Goal: Task Accomplishment & Management: Use online tool/utility

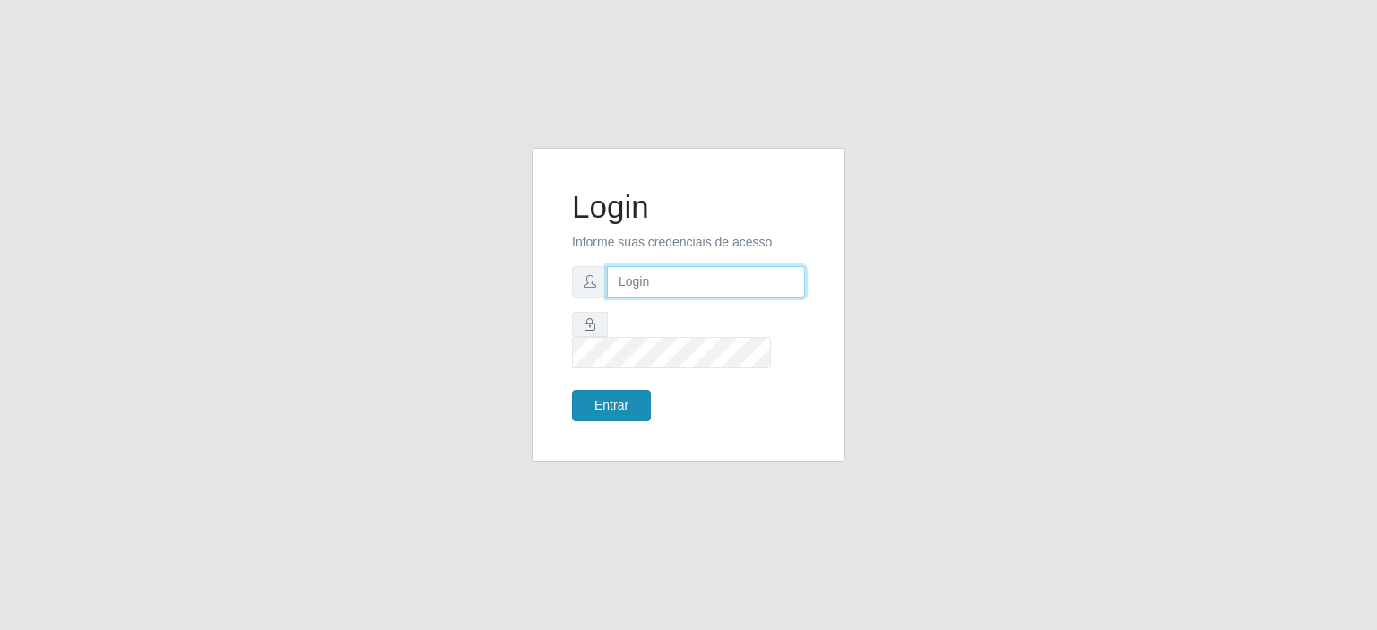
type input "[EMAIL_ADDRESS][DOMAIN_NAME]"
click at [599, 394] on button "Entrar" at bounding box center [611, 405] width 79 height 31
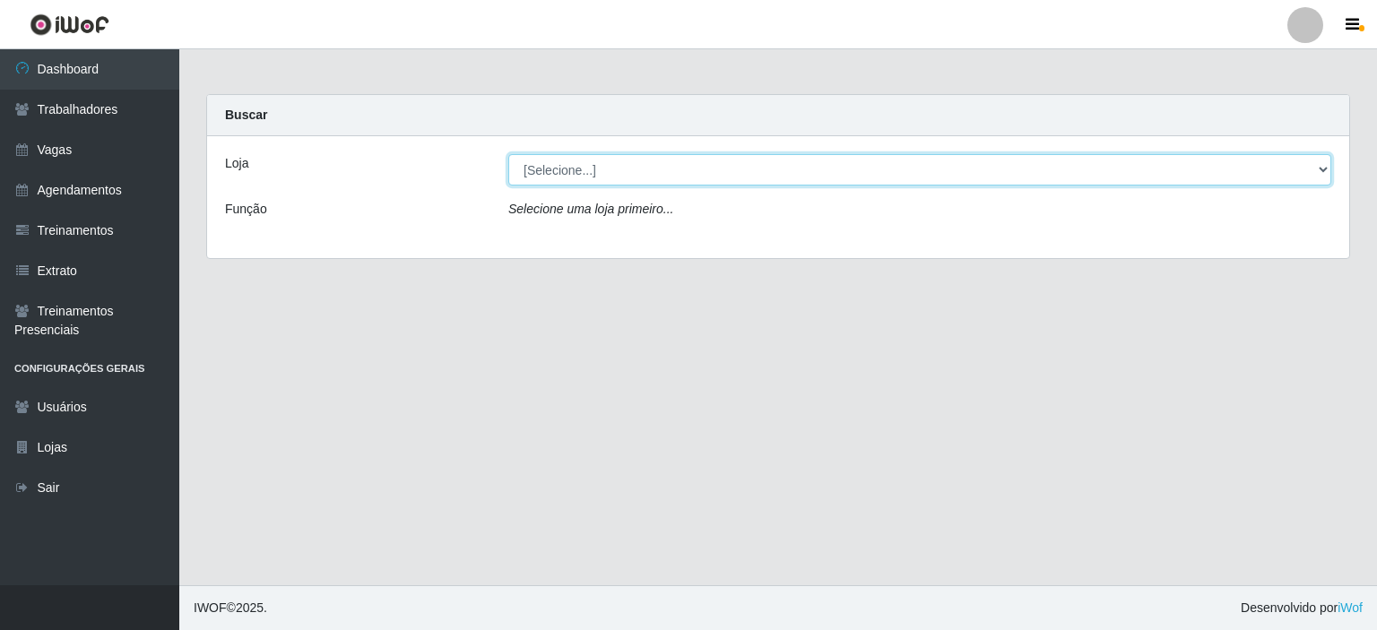
click at [564, 173] on select "[Selecione...] Preço Bom Supermercado" at bounding box center [919, 169] width 823 height 31
select select "387"
click at [508, 154] on select "[Selecione...] Preço Bom Supermercado" at bounding box center [919, 169] width 823 height 31
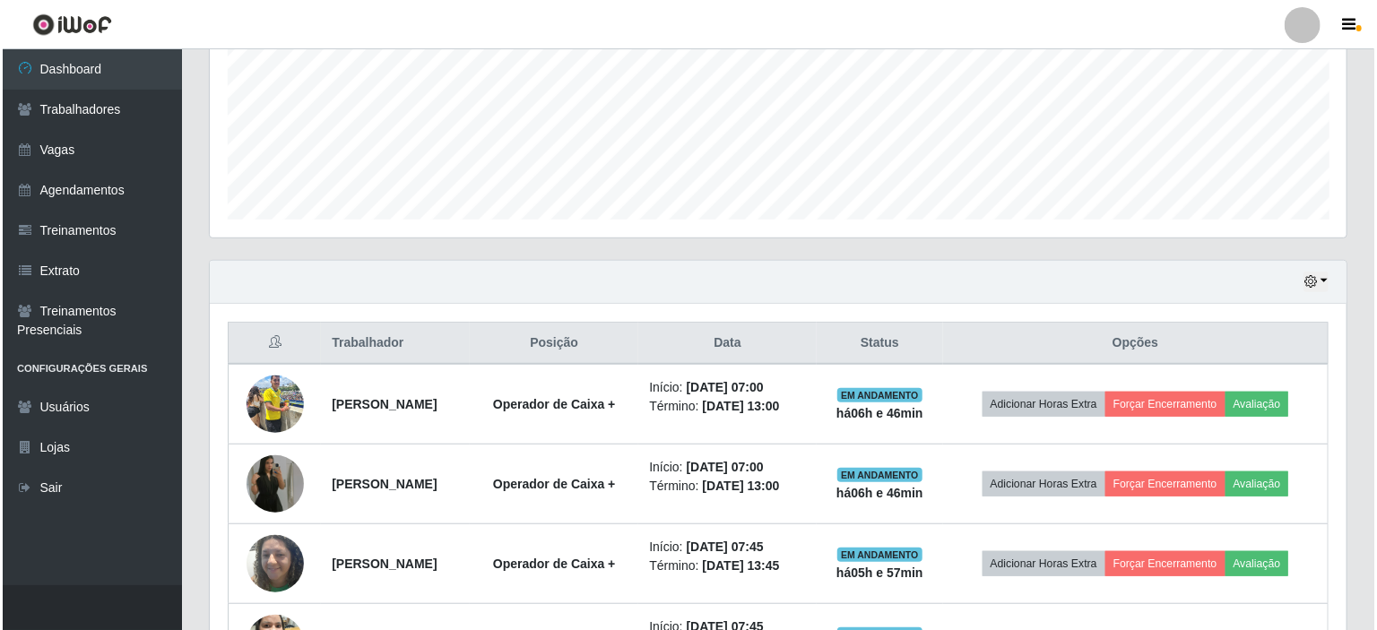
scroll to position [538, 0]
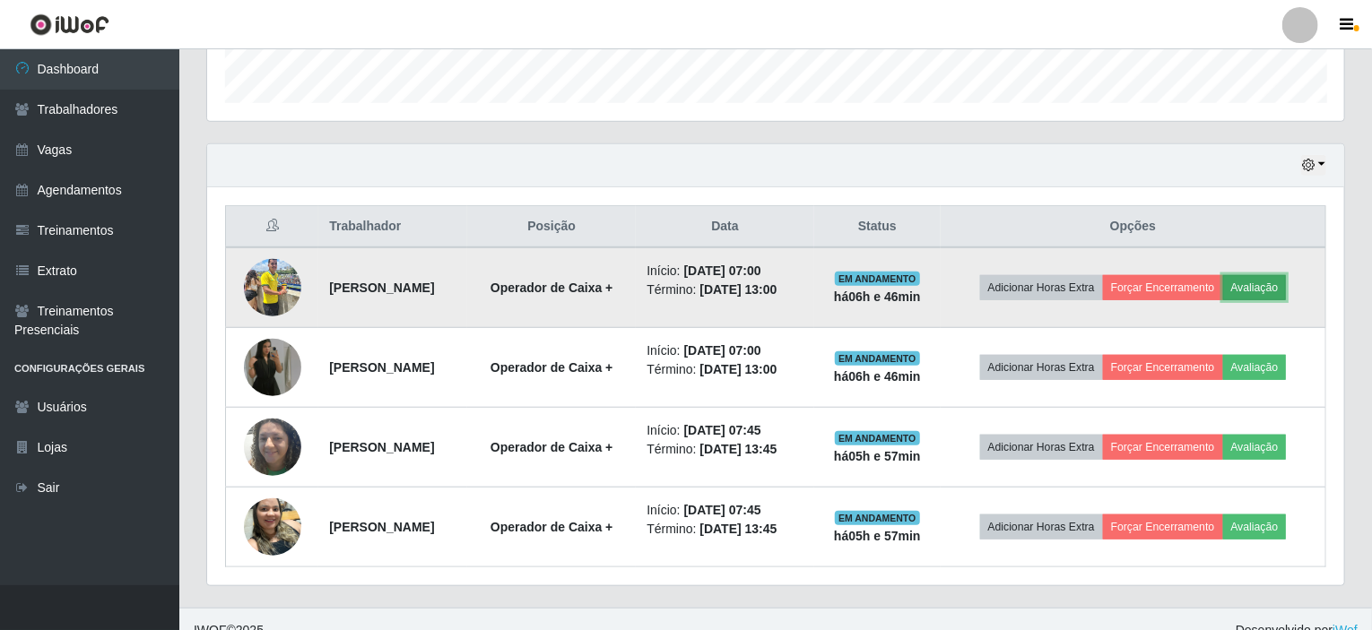
click at [1277, 282] on button "Avaliação" at bounding box center [1255, 287] width 64 height 25
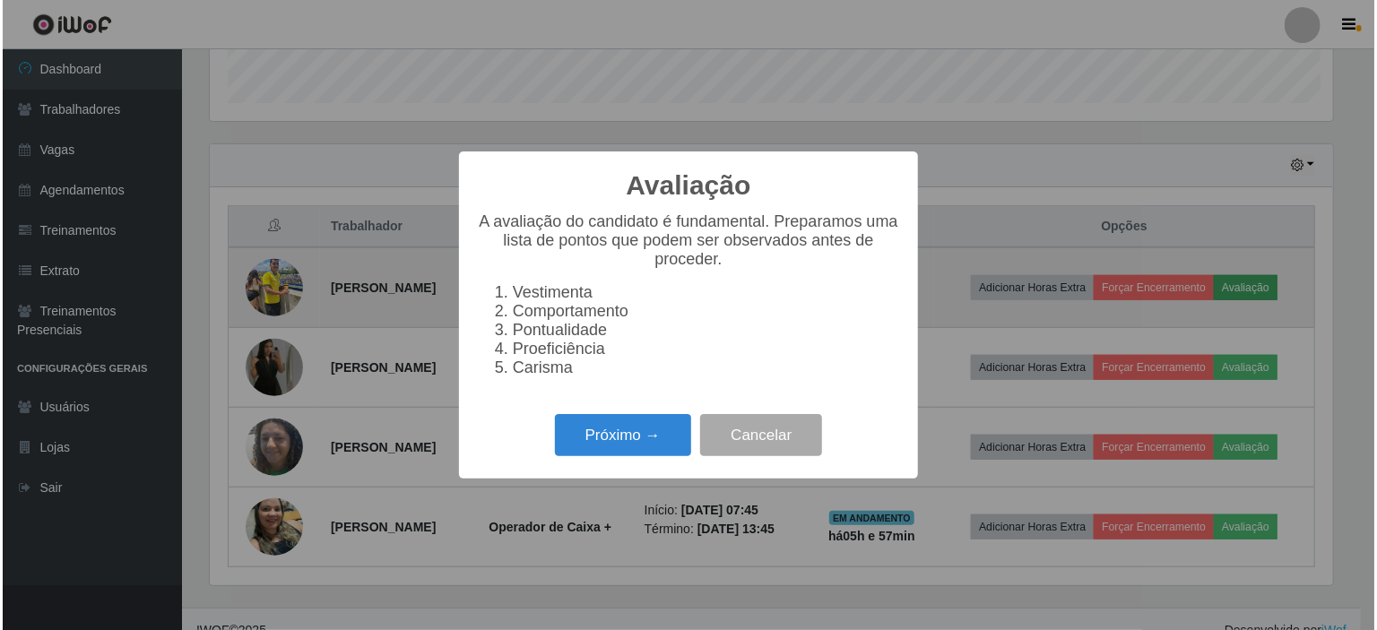
scroll to position [372, 1130]
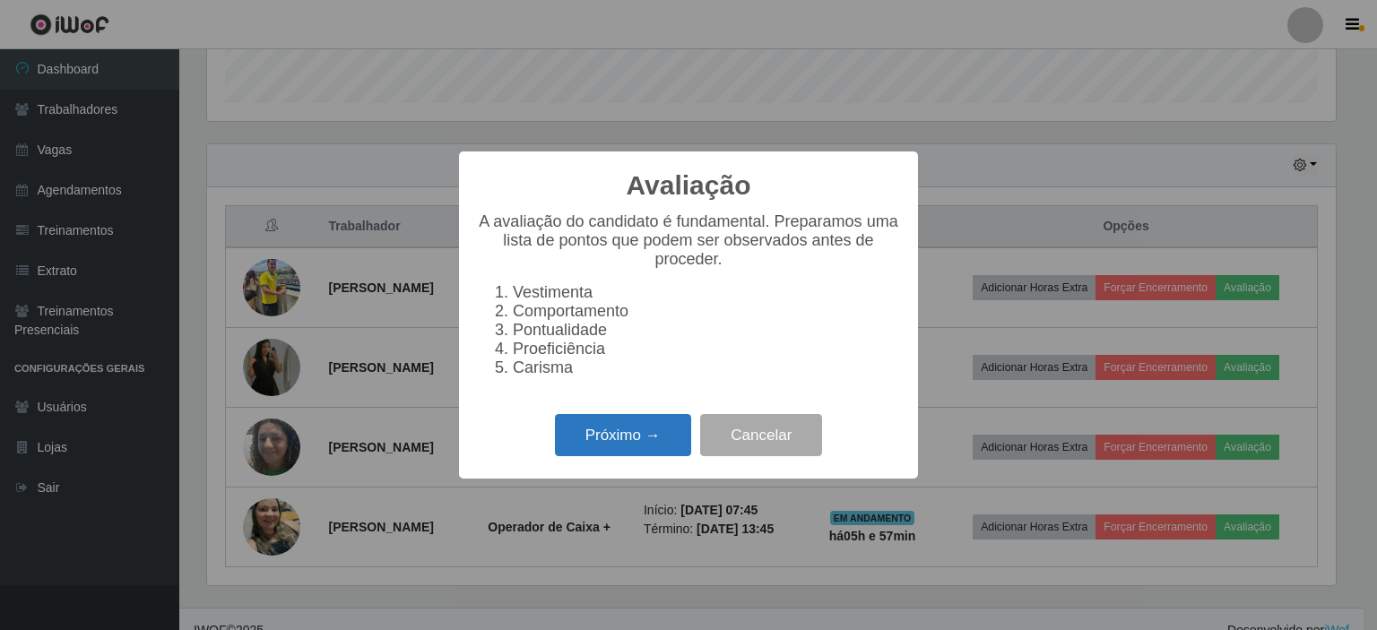
click at [601, 450] on button "Próximo →" at bounding box center [623, 435] width 136 height 42
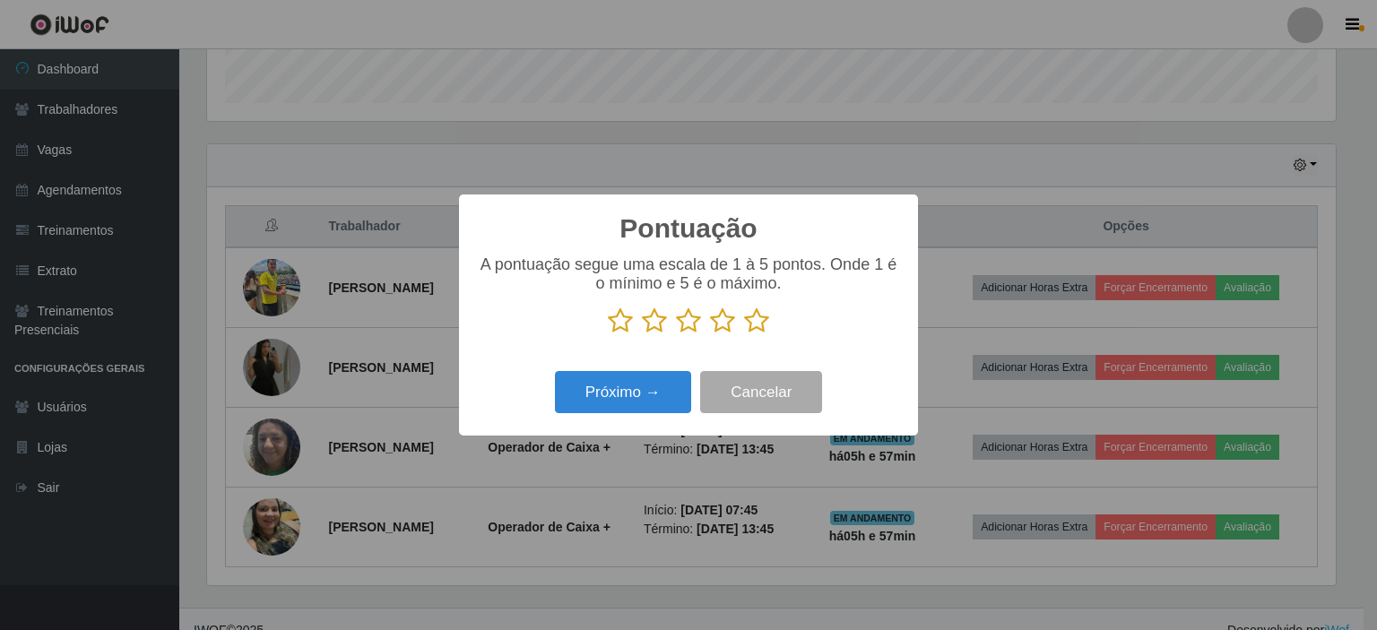
click at [762, 327] on icon at bounding box center [756, 321] width 25 height 27
click at [744, 334] on input "radio" at bounding box center [744, 334] width 0 height 0
click at [621, 393] on button "Próximo →" at bounding box center [623, 392] width 136 height 42
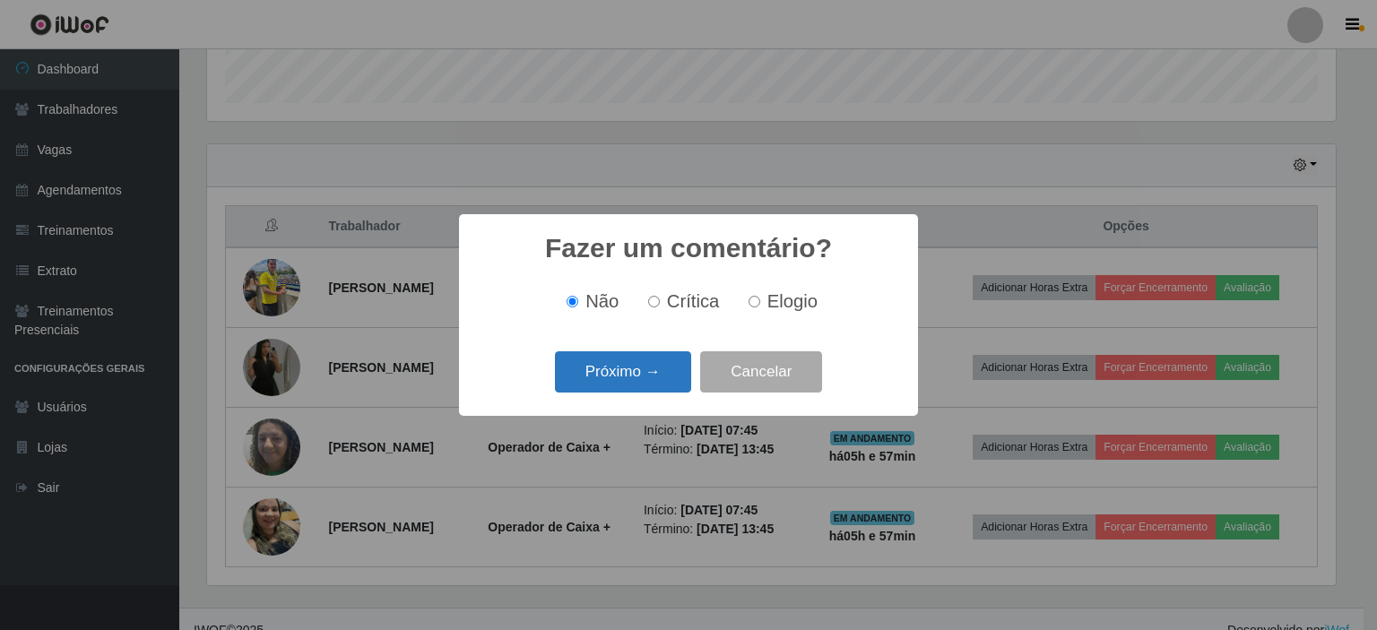
click at [641, 370] on button "Próximo →" at bounding box center [623, 372] width 136 height 42
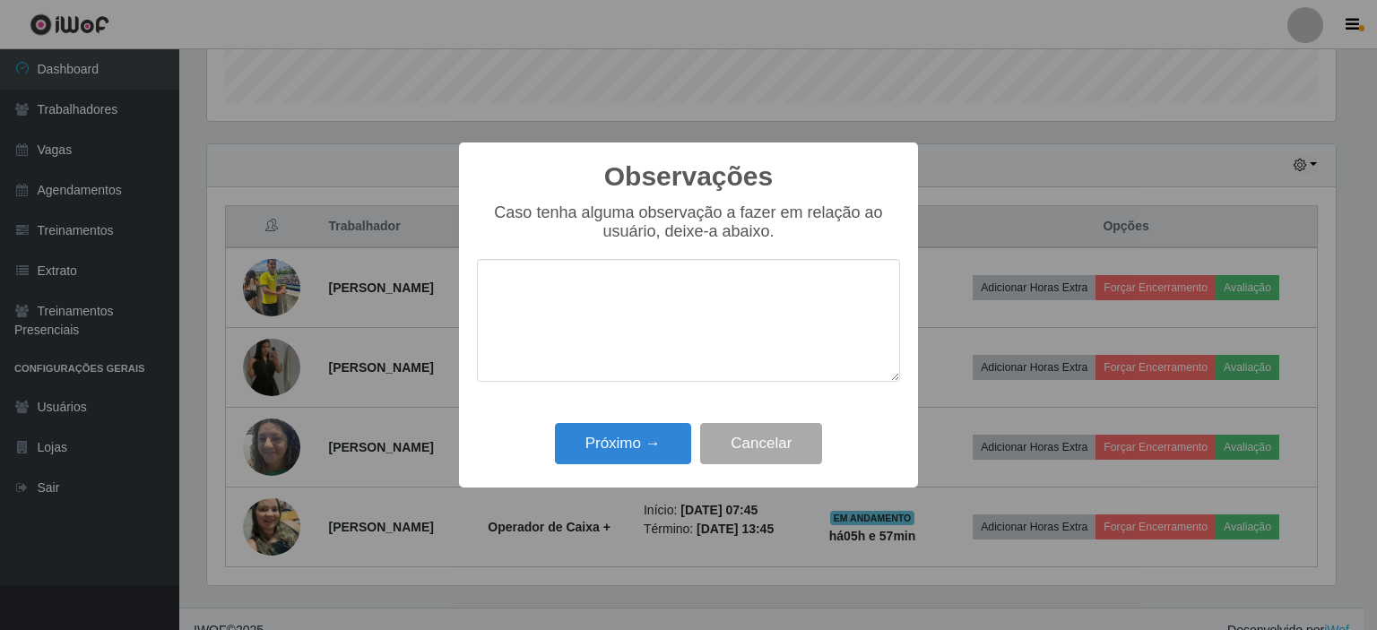
click at [588, 343] on textarea at bounding box center [688, 320] width 423 height 123
type textarea "n"
click at [629, 433] on button "Próximo →" at bounding box center [623, 444] width 136 height 42
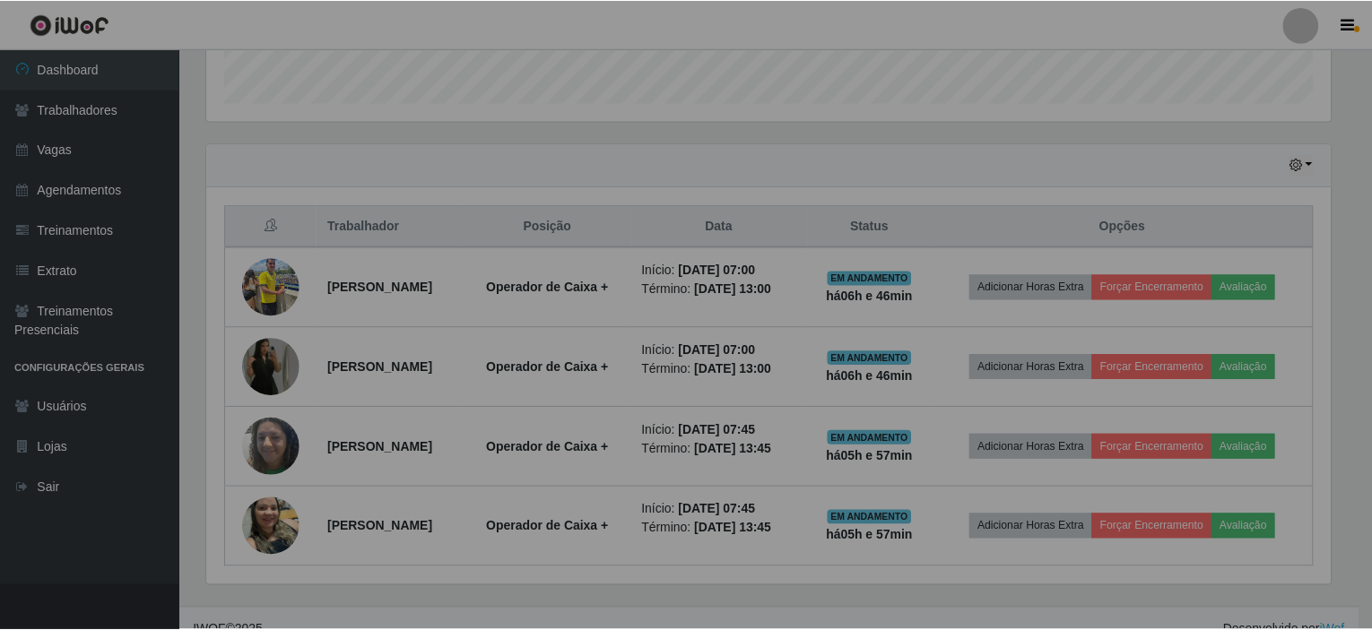
scroll to position [372, 1137]
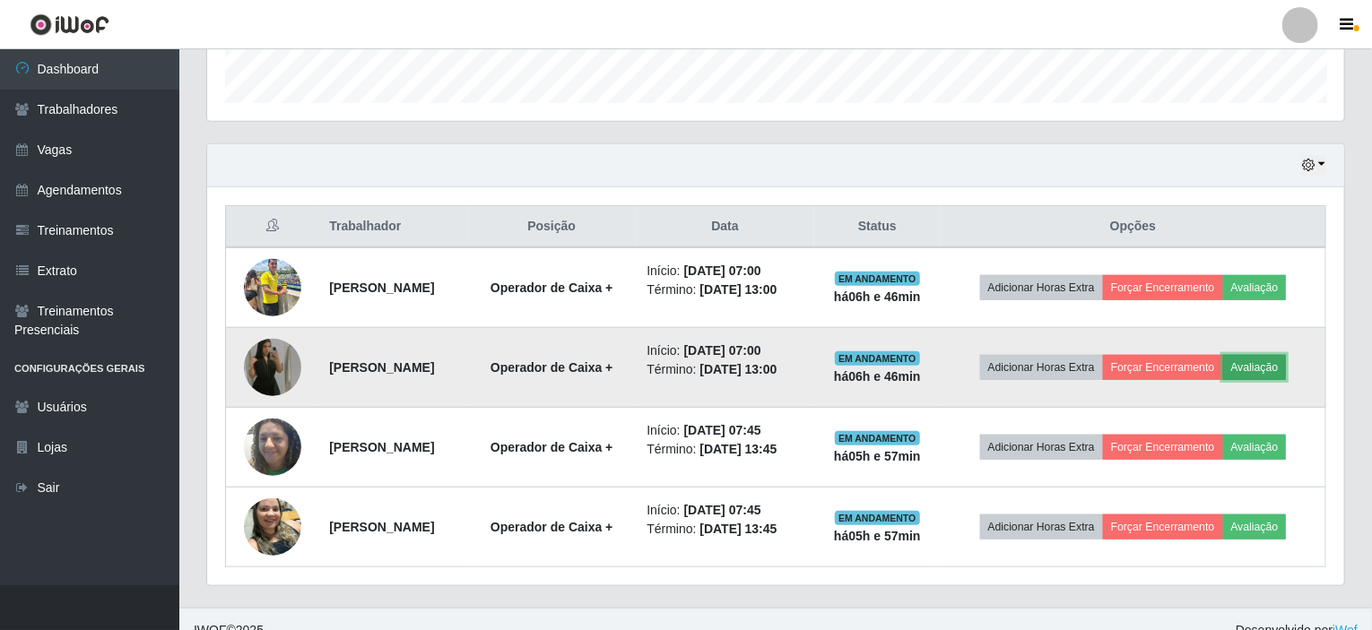
click at [1277, 369] on button "Avaliação" at bounding box center [1255, 367] width 64 height 25
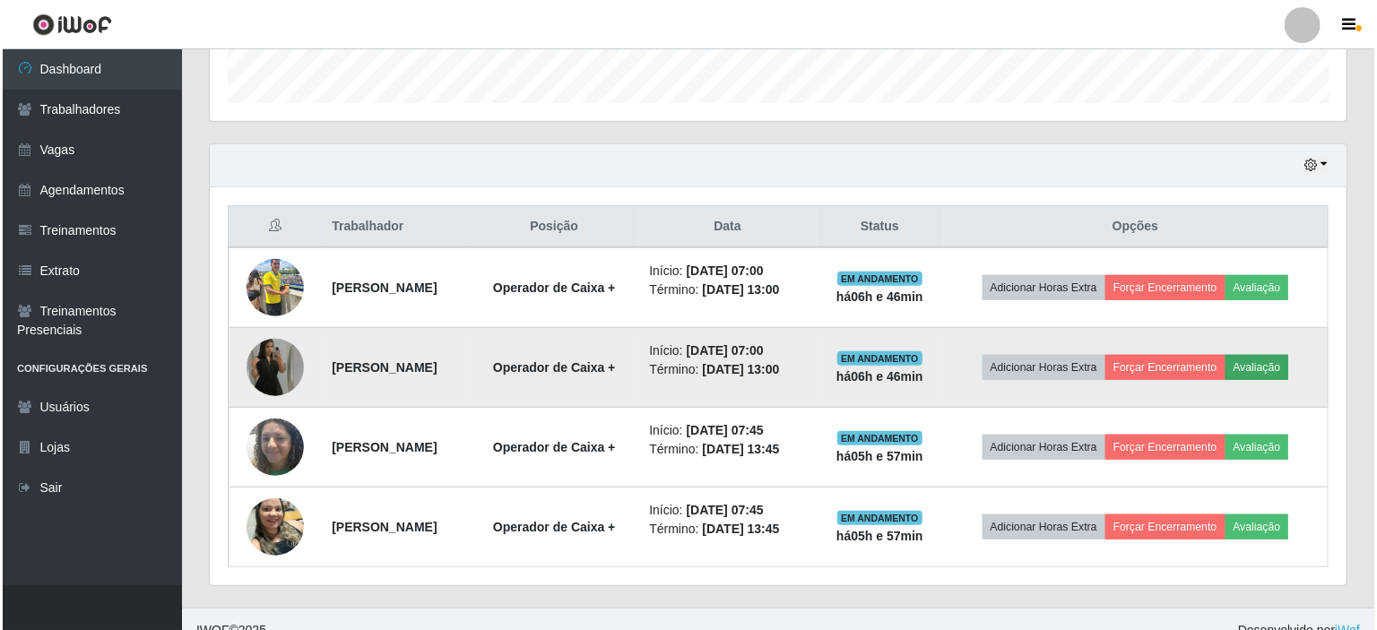
scroll to position [372, 1130]
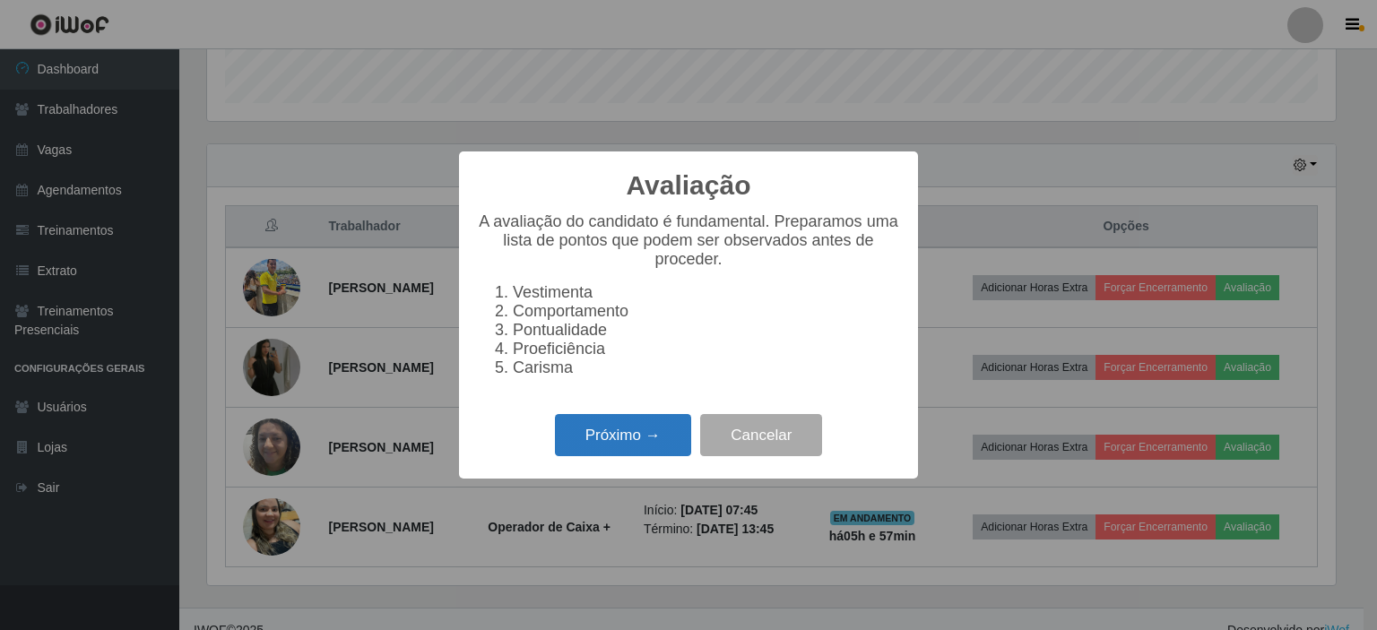
click at [605, 437] on button "Próximo →" at bounding box center [623, 435] width 136 height 42
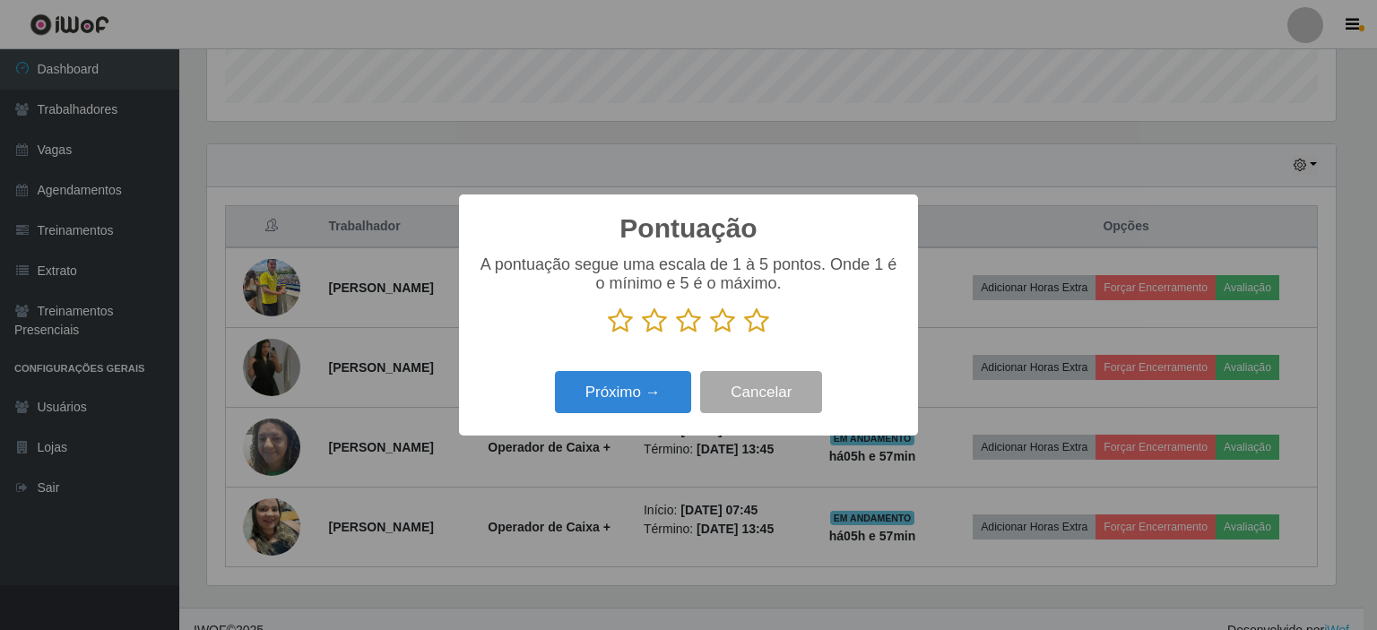
click at [748, 320] on icon at bounding box center [756, 321] width 25 height 27
click at [744, 334] on input "radio" at bounding box center [744, 334] width 0 height 0
click at [630, 396] on button "Próximo →" at bounding box center [623, 392] width 136 height 42
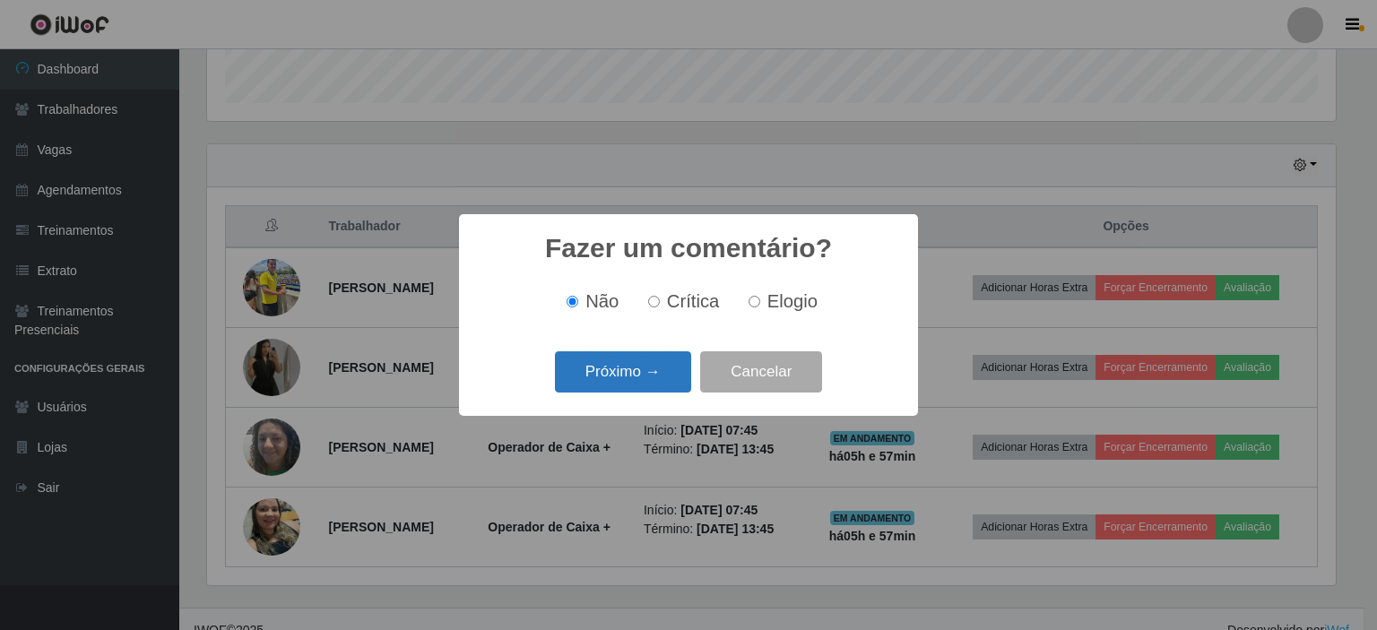
click at [618, 379] on button "Próximo →" at bounding box center [623, 372] width 136 height 42
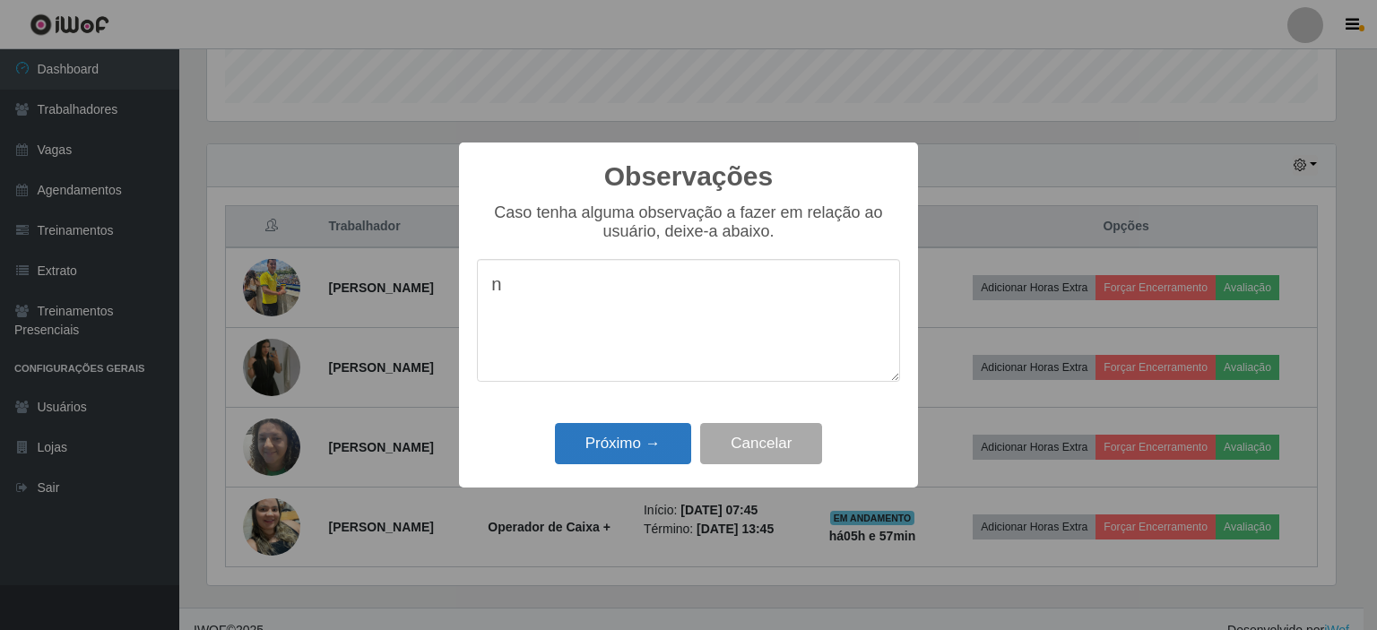
type textarea "n"
click at [594, 451] on button "Próximo →" at bounding box center [623, 444] width 136 height 42
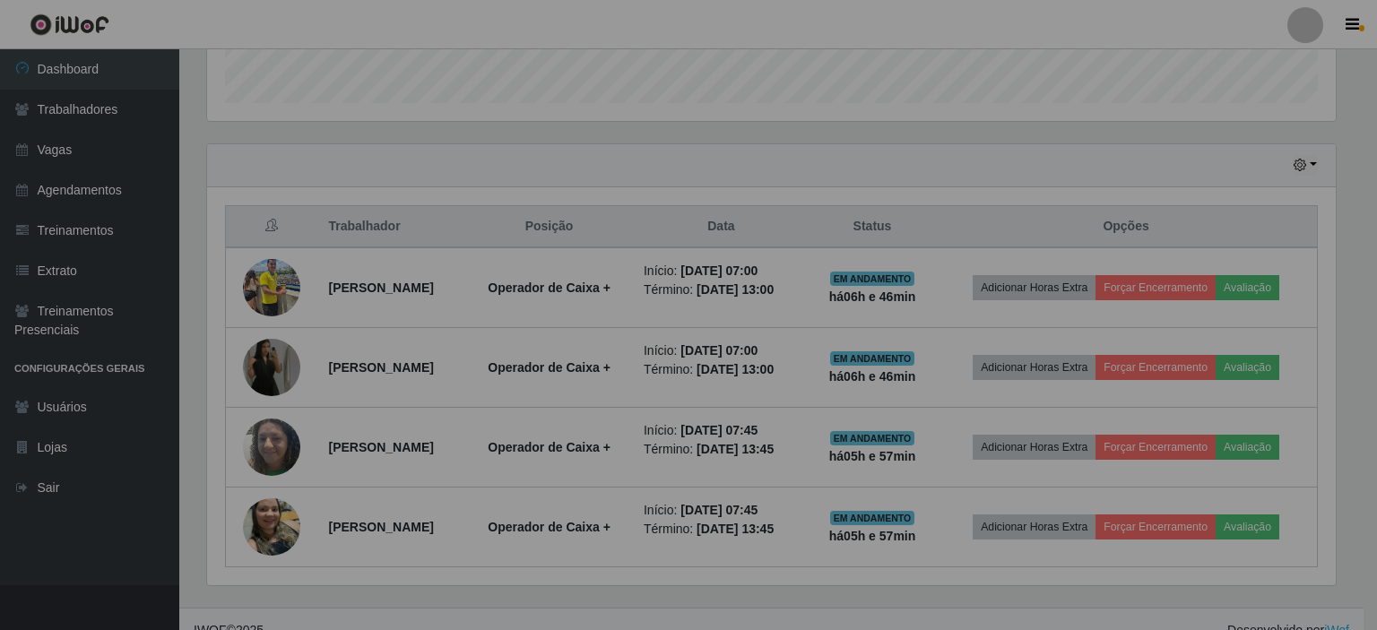
scroll to position [372, 1137]
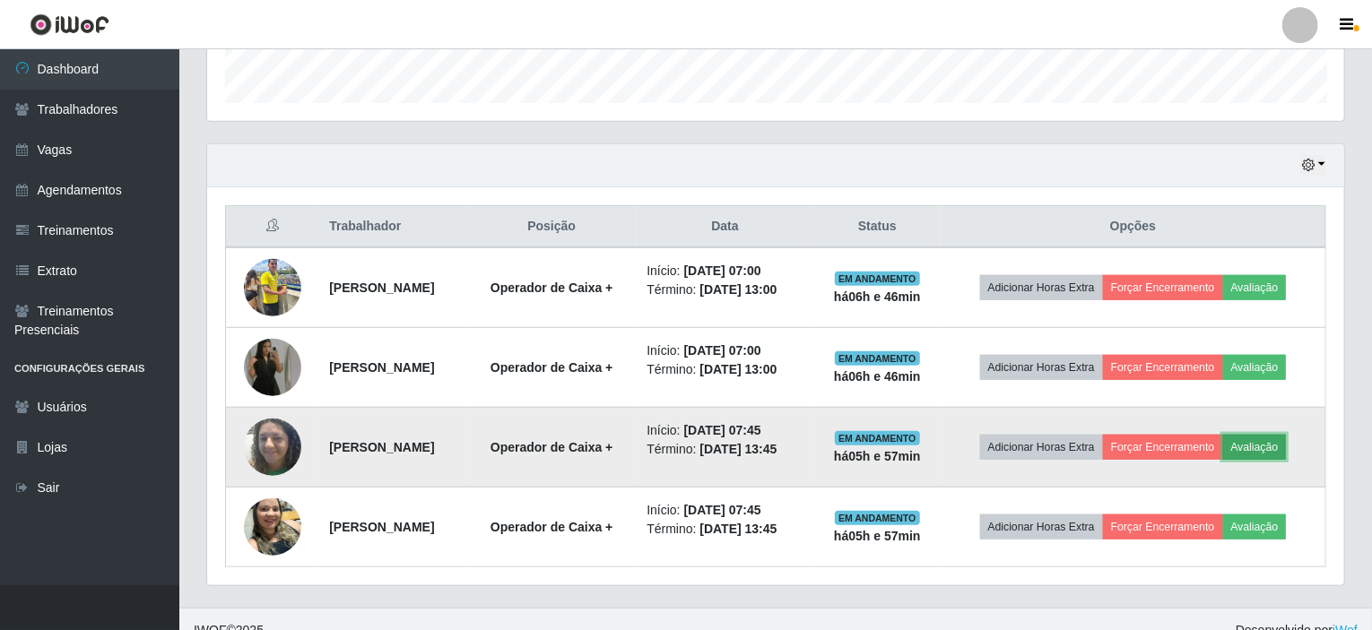
click at [1278, 442] on button "Avaliação" at bounding box center [1255, 447] width 64 height 25
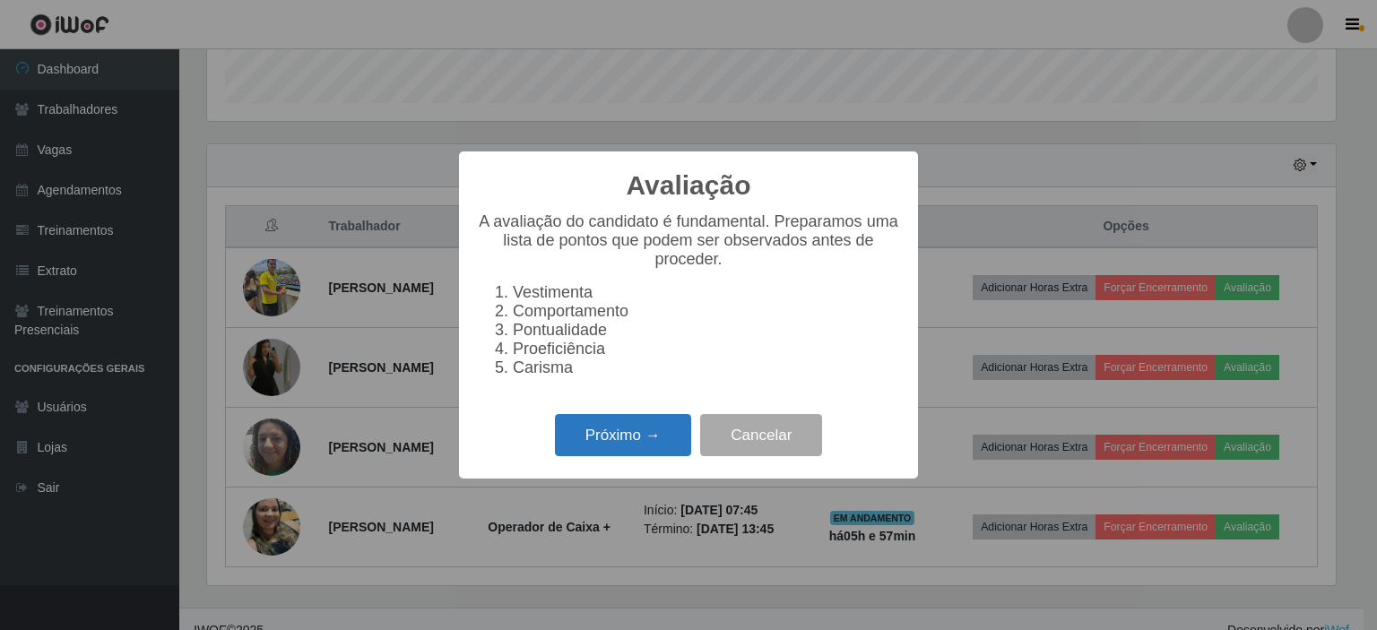
click at [588, 437] on button "Próximo →" at bounding box center [623, 435] width 136 height 42
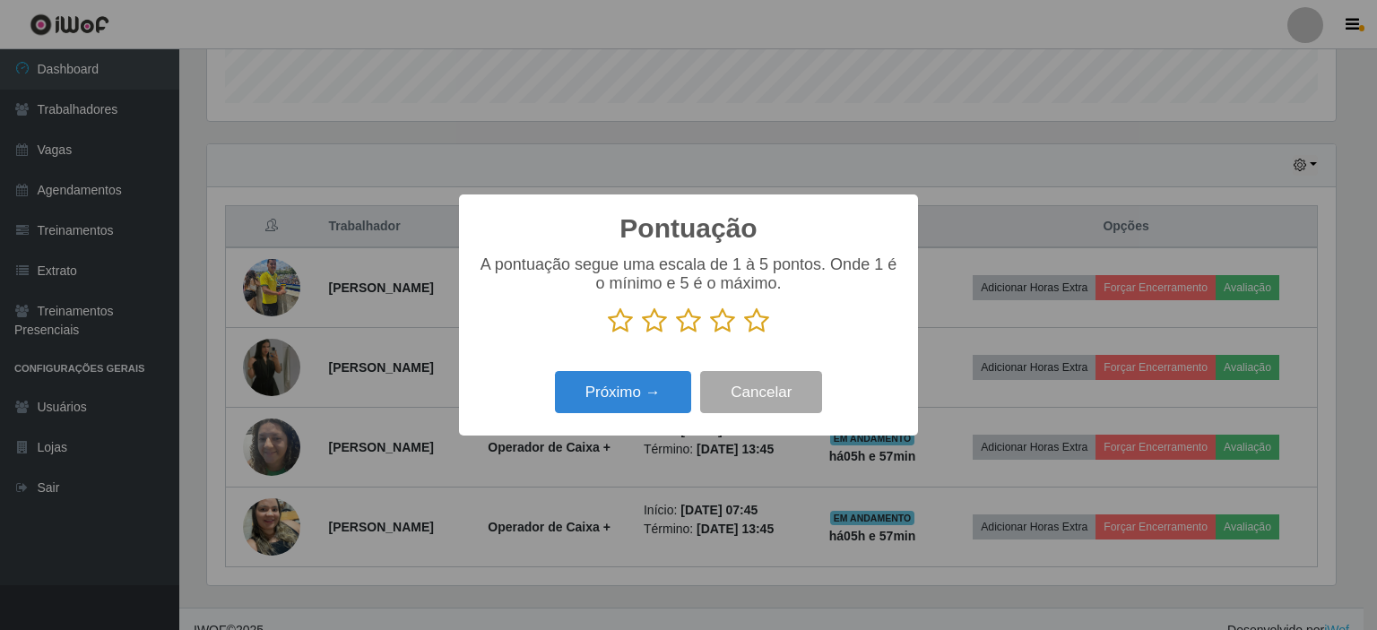
scroll to position [896309, 895552]
click at [755, 319] on icon at bounding box center [756, 321] width 25 height 27
click at [744, 334] on input "radio" at bounding box center [744, 334] width 0 height 0
click at [645, 408] on button "Próximo →" at bounding box center [623, 392] width 136 height 42
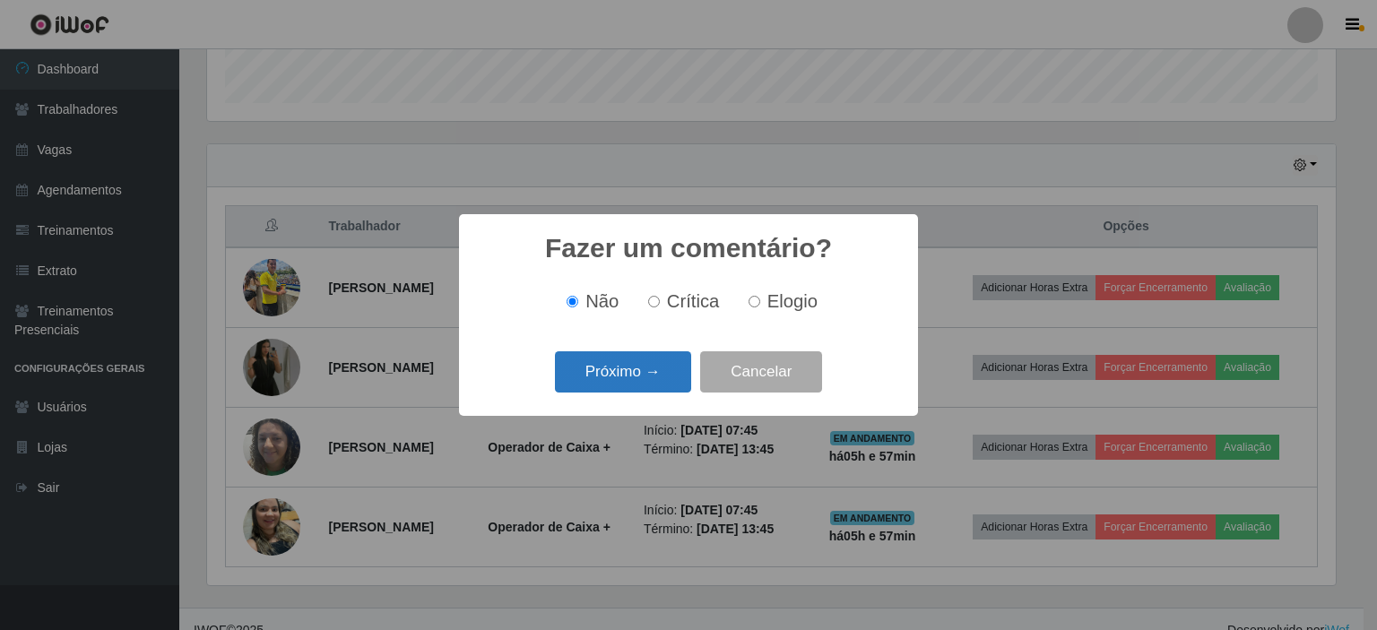
click at [606, 369] on button "Próximo →" at bounding box center [623, 372] width 136 height 42
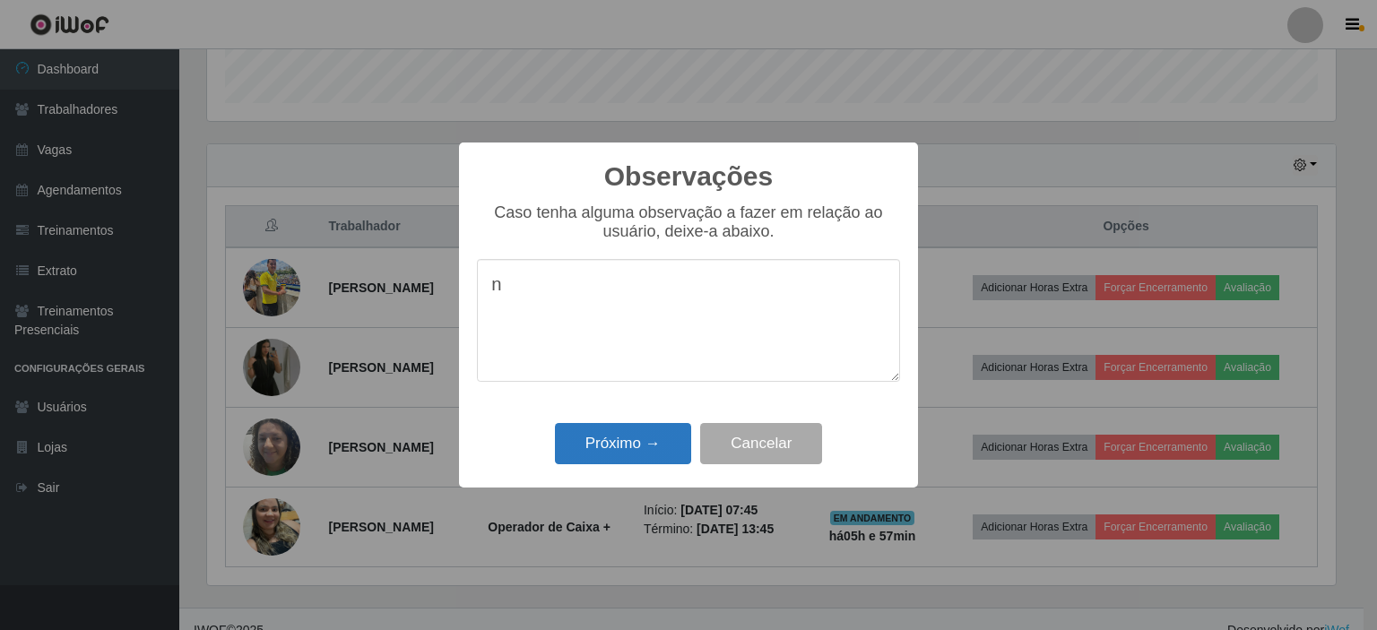
type textarea "n"
click at [608, 440] on button "Próximo →" at bounding box center [623, 444] width 136 height 42
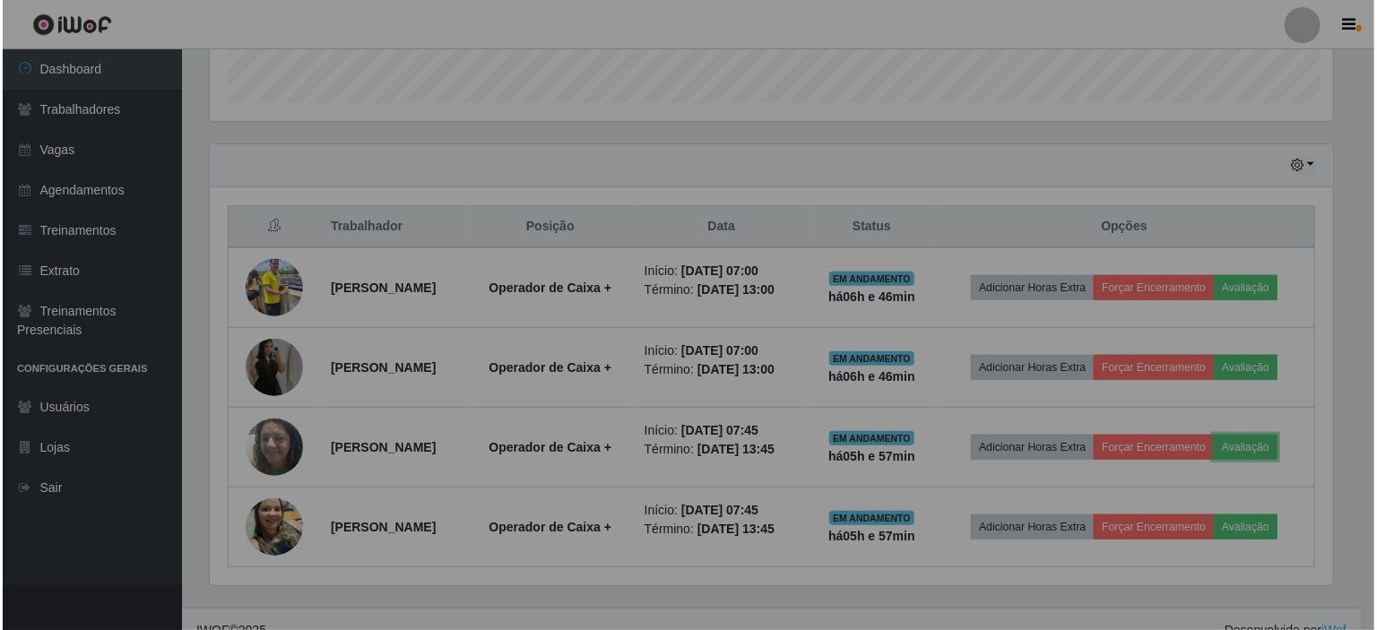
scroll to position [372, 1137]
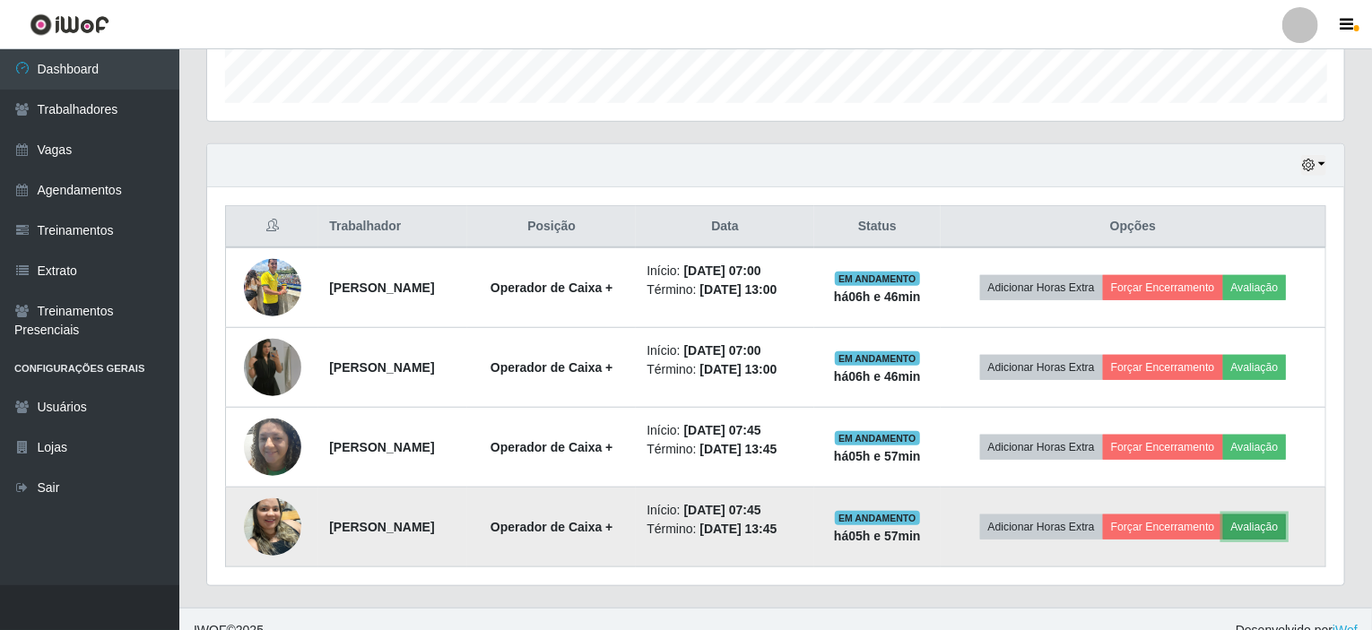
click at [1274, 523] on button "Avaliação" at bounding box center [1255, 527] width 64 height 25
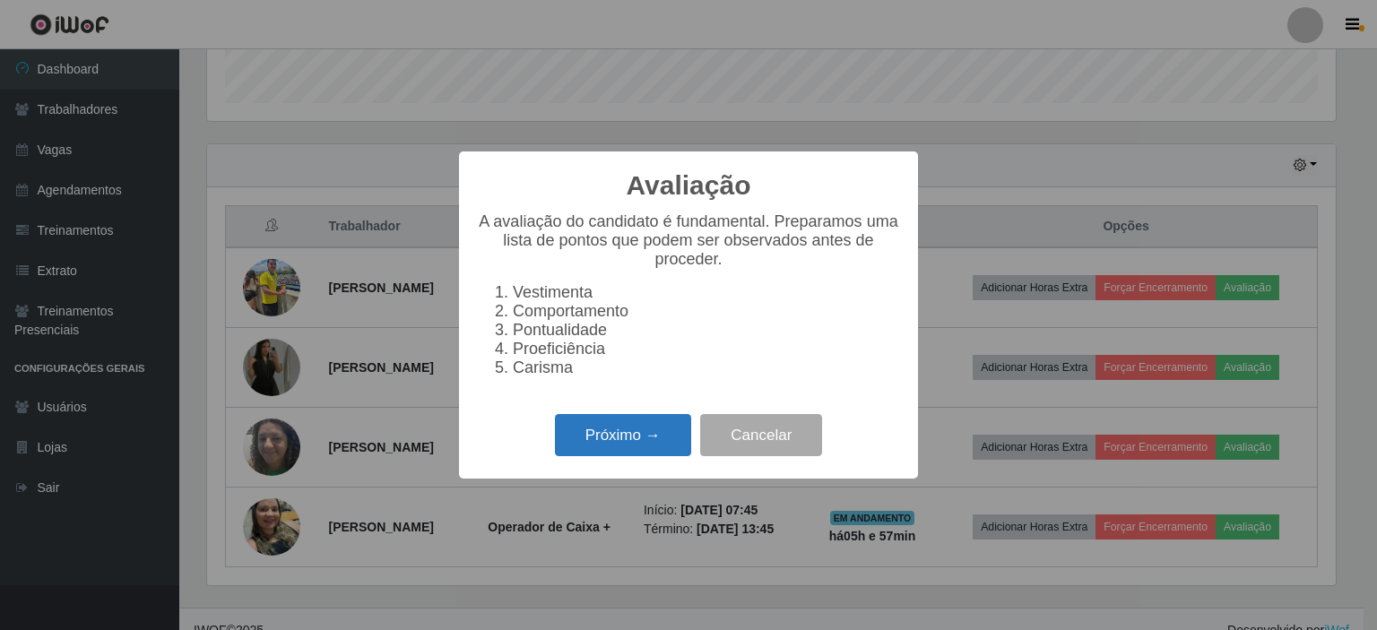
click at [636, 431] on button "Próximo →" at bounding box center [623, 435] width 136 height 42
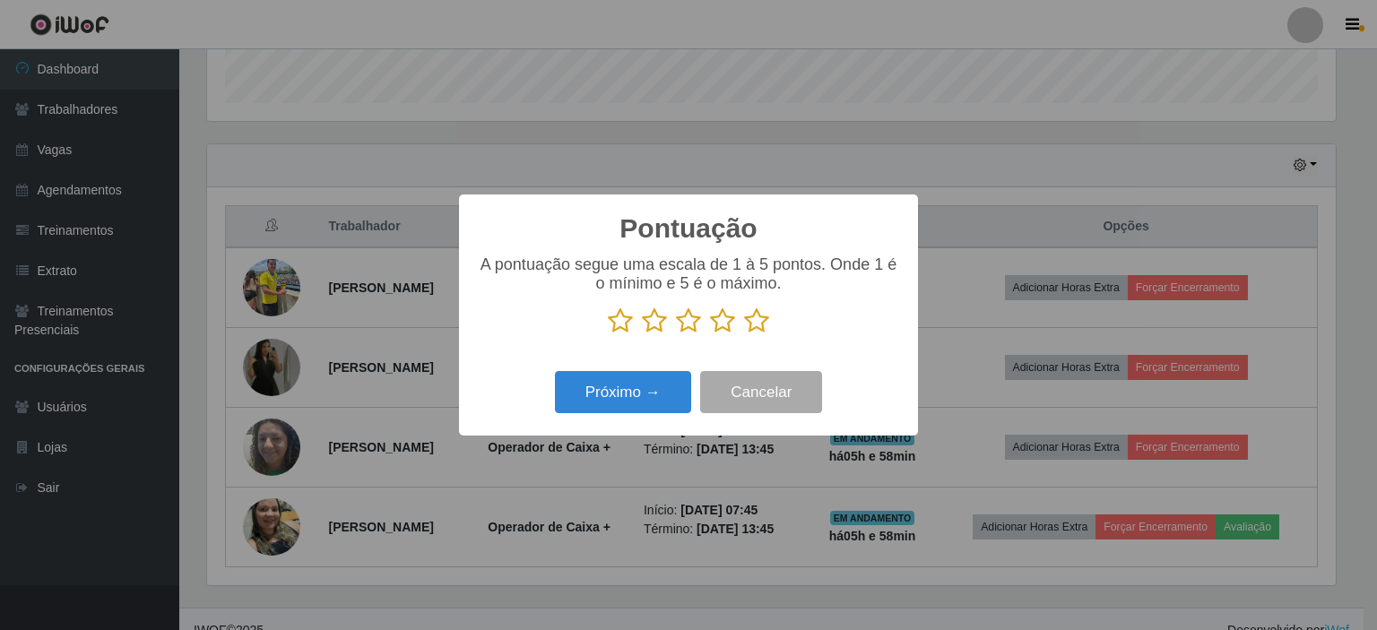
drag, startPoint x: 747, startPoint y: 325, endPoint x: 612, endPoint y: 397, distance: 152.4
click at [747, 325] on icon at bounding box center [756, 321] width 25 height 27
click at [744, 334] on input "radio" at bounding box center [744, 334] width 0 height 0
click at [607, 401] on button "Próximo →" at bounding box center [623, 392] width 136 height 42
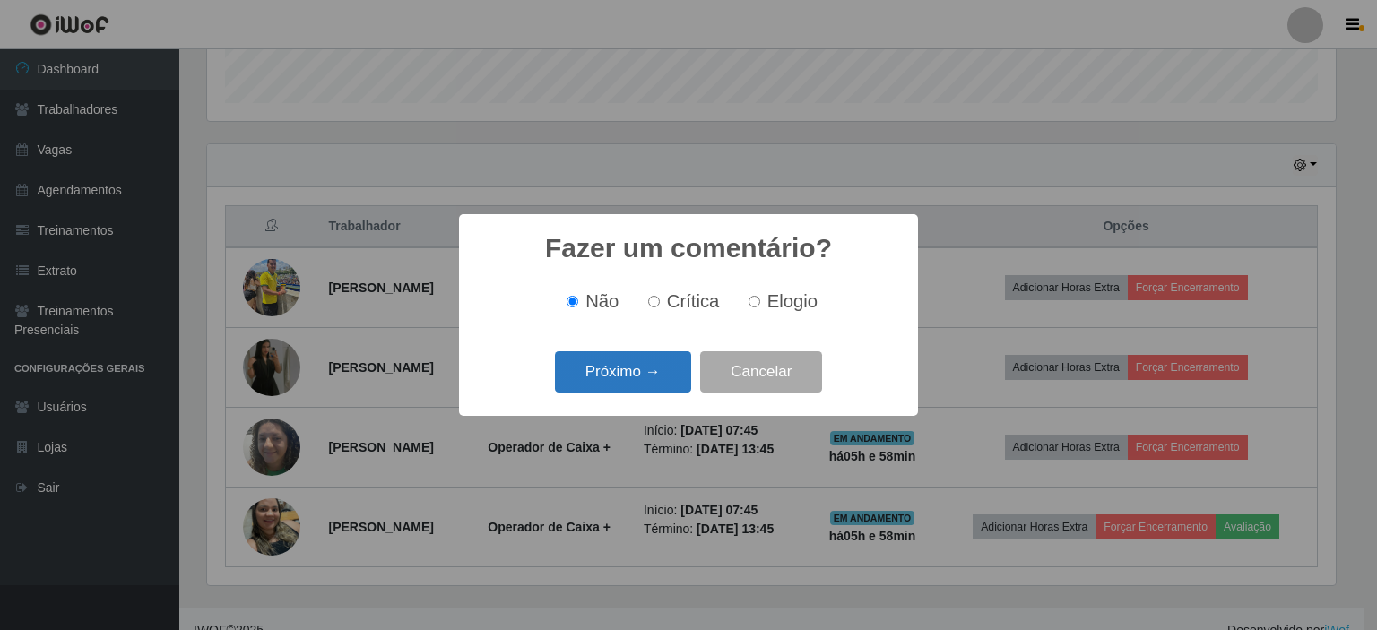
click at [613, 381] on button "Próximo →" at bounding box center [623, 372] width 136 height 42
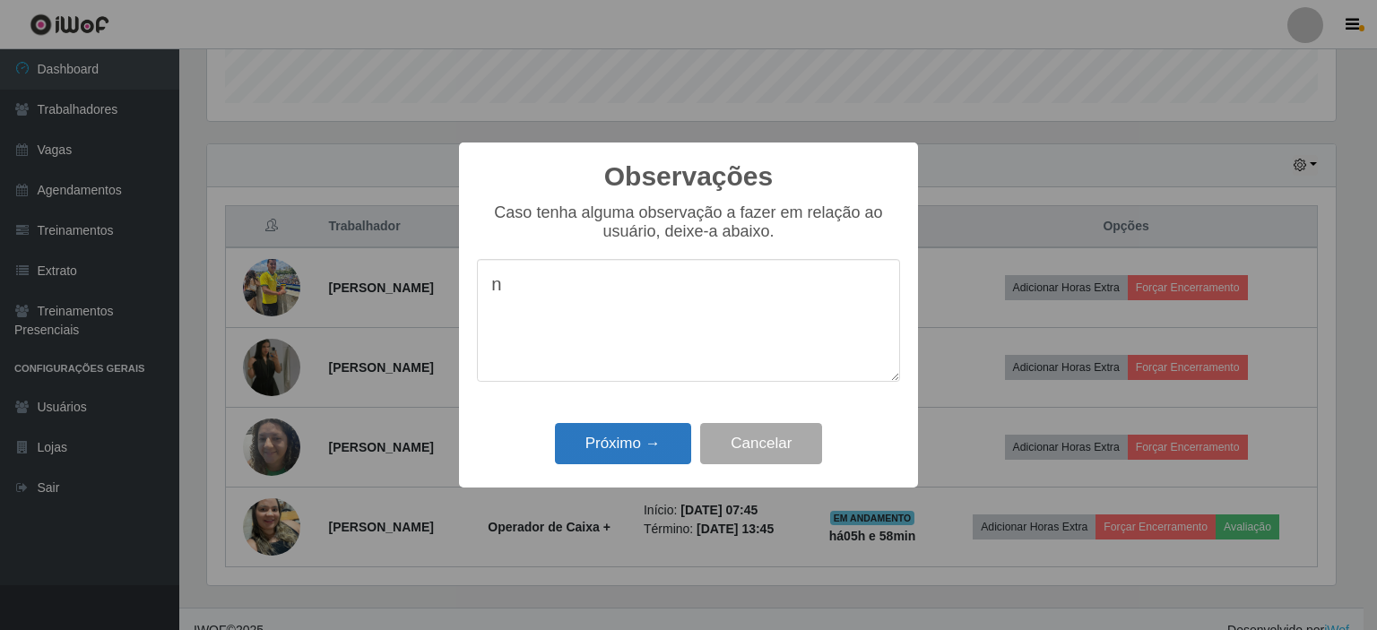
type textarea "n"
click at [621, 436] on button "Próximo →" at bounding box center [623, 444] width 136 height 42
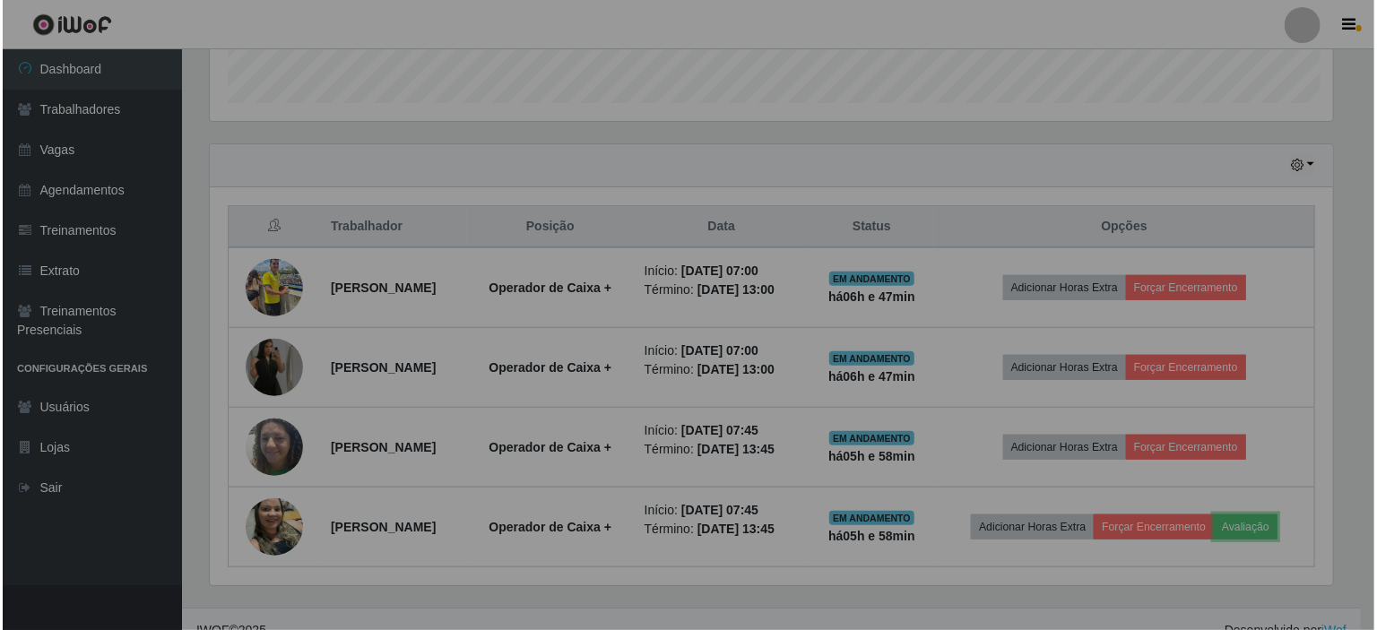
scroll to position [372, 1137]
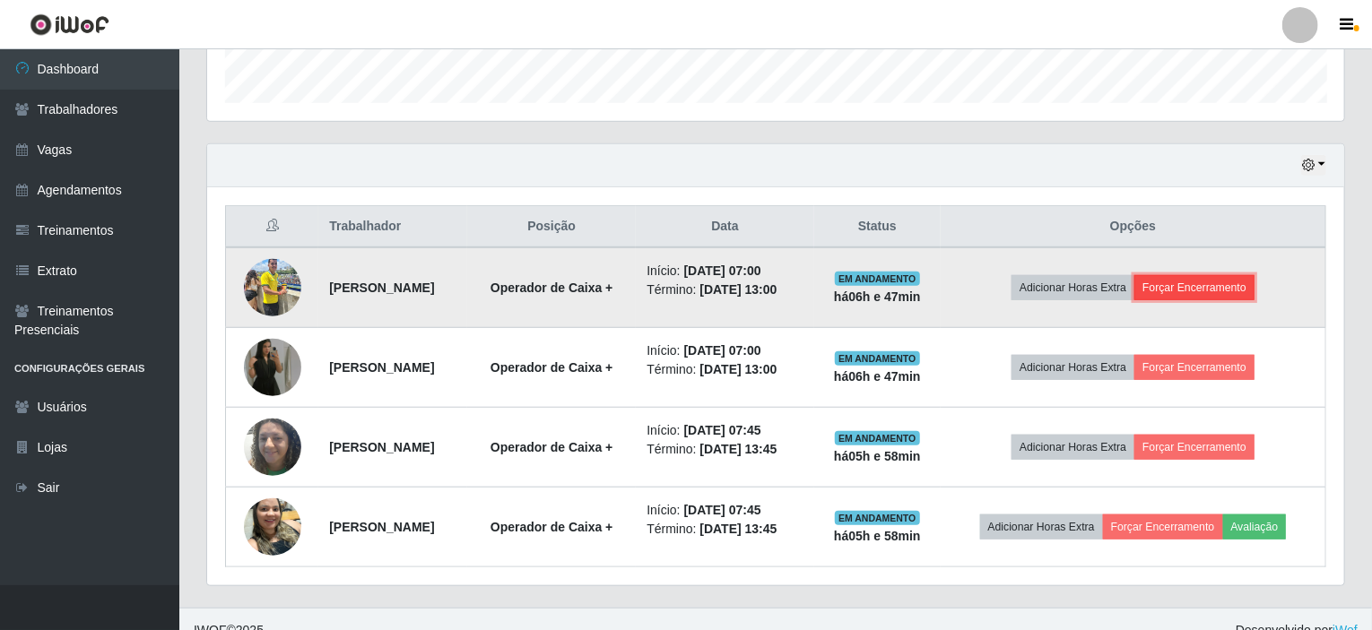
click at [1223, 284] on button "Forçar Encerramento" at bounding box center [1194, 287] width 120 height 25
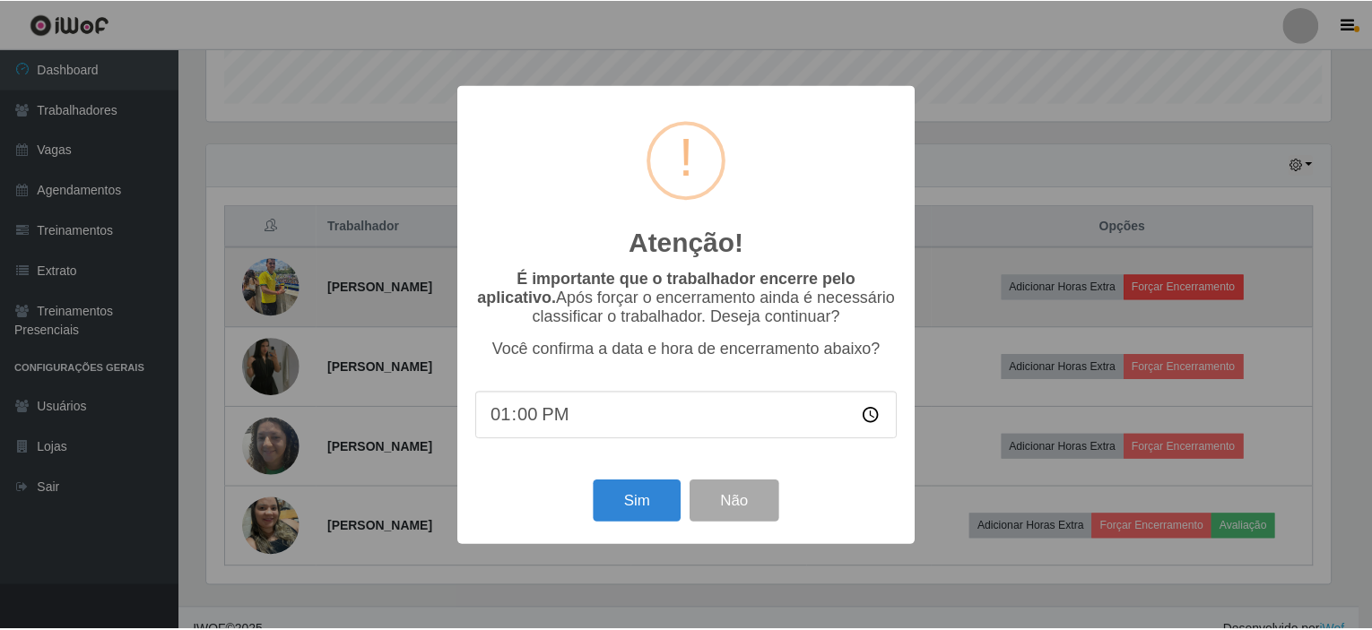
scroll to position [0, 0]
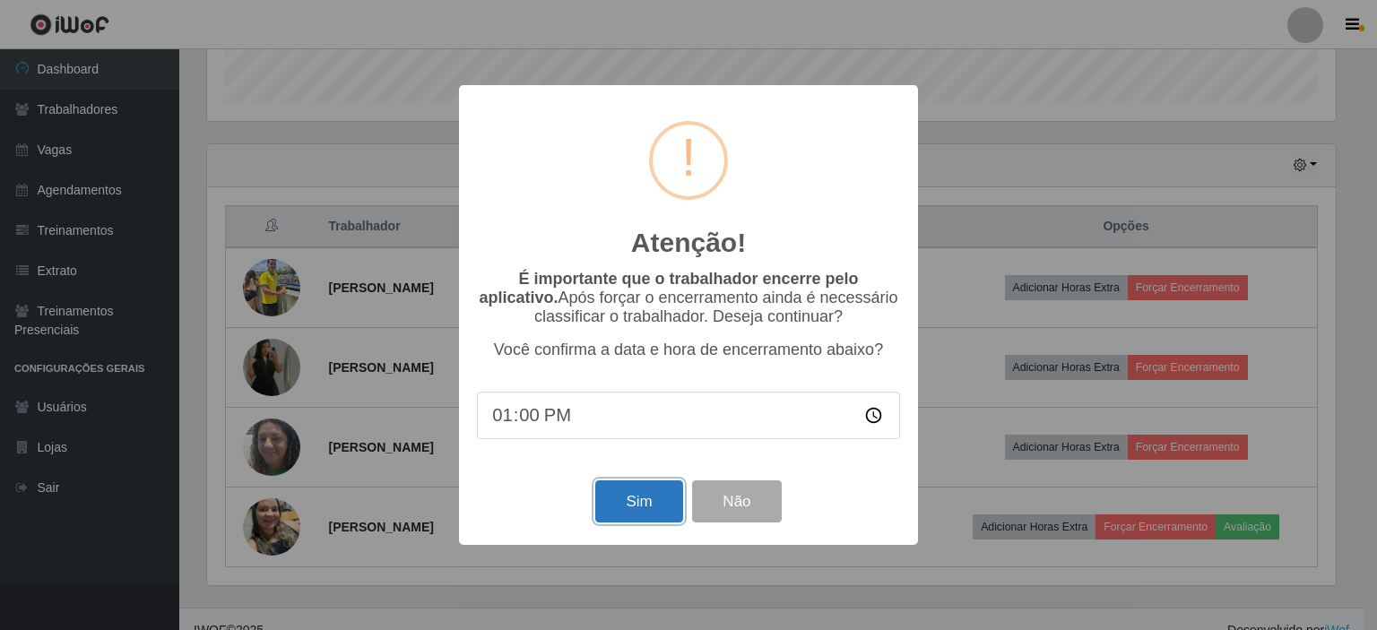
click at [638, 500] on button "Sim" at bounding box center [638, 502] width 87 height 42
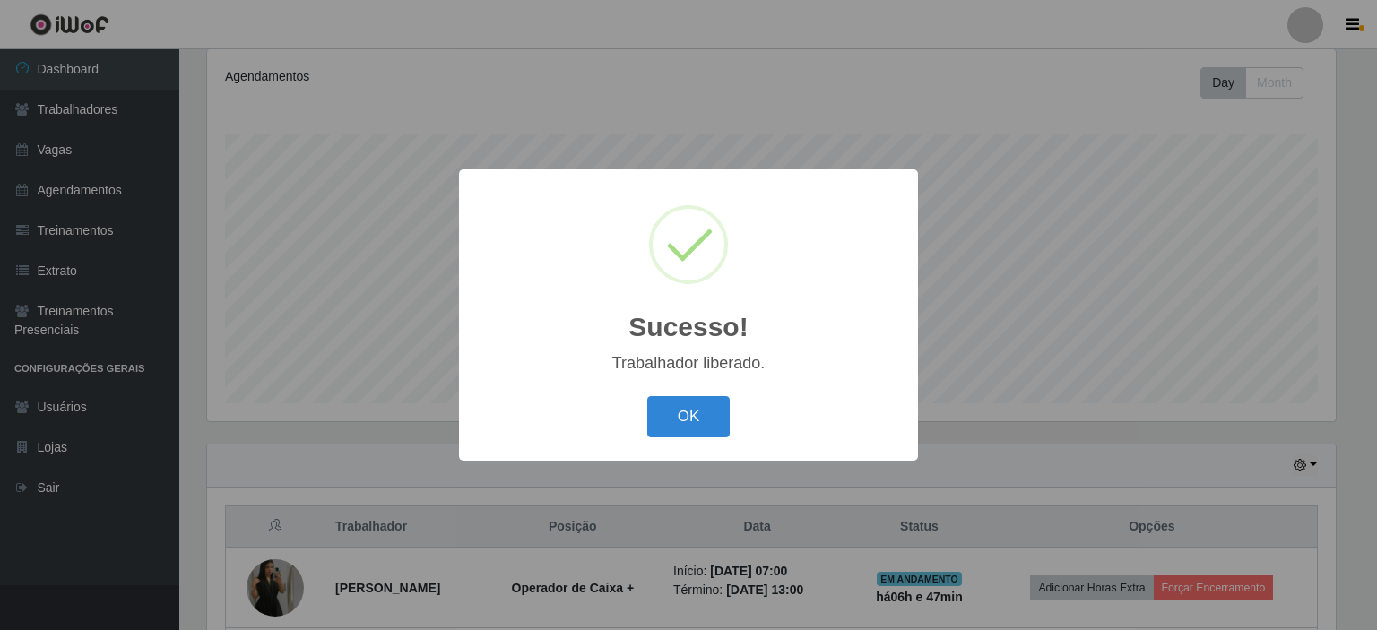
click at [1205, 360] on div "Sucesso! × Trabalhador liberado. OK Cancel" at bounding box center [688, 315] width 1377 height 630
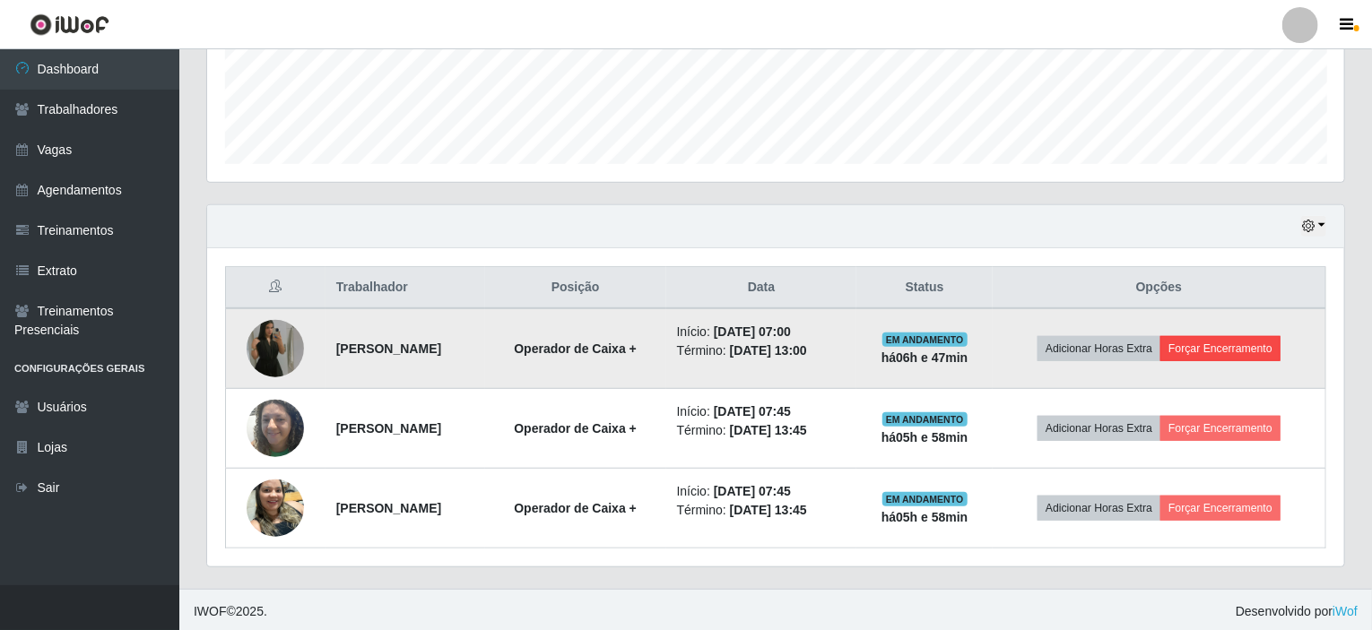
drag, startPoint x: 1232, startPoint y: 361, endPoint x: 1233, endPoint y: 350, distance: 11.7
click at [1232, 360] on td "Adicionar Horas Extra Forçar Encerramento" at bounding box center [1160, 348] width 334 height 81
click at [1233, 344] on button "Forçar Encerramento" at bounding box center [1220, 348] width 120 height 25
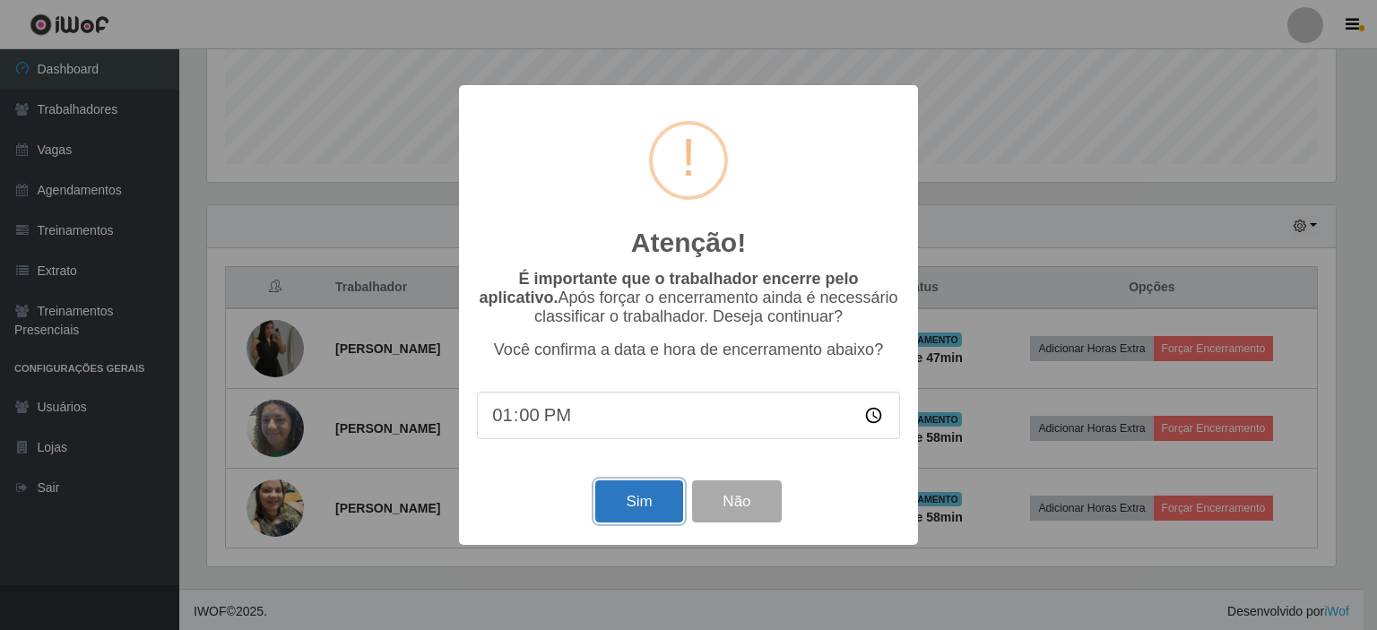
click at [641, 515] on button "Sim" at bounding box center [638, 502] width 87 height 42
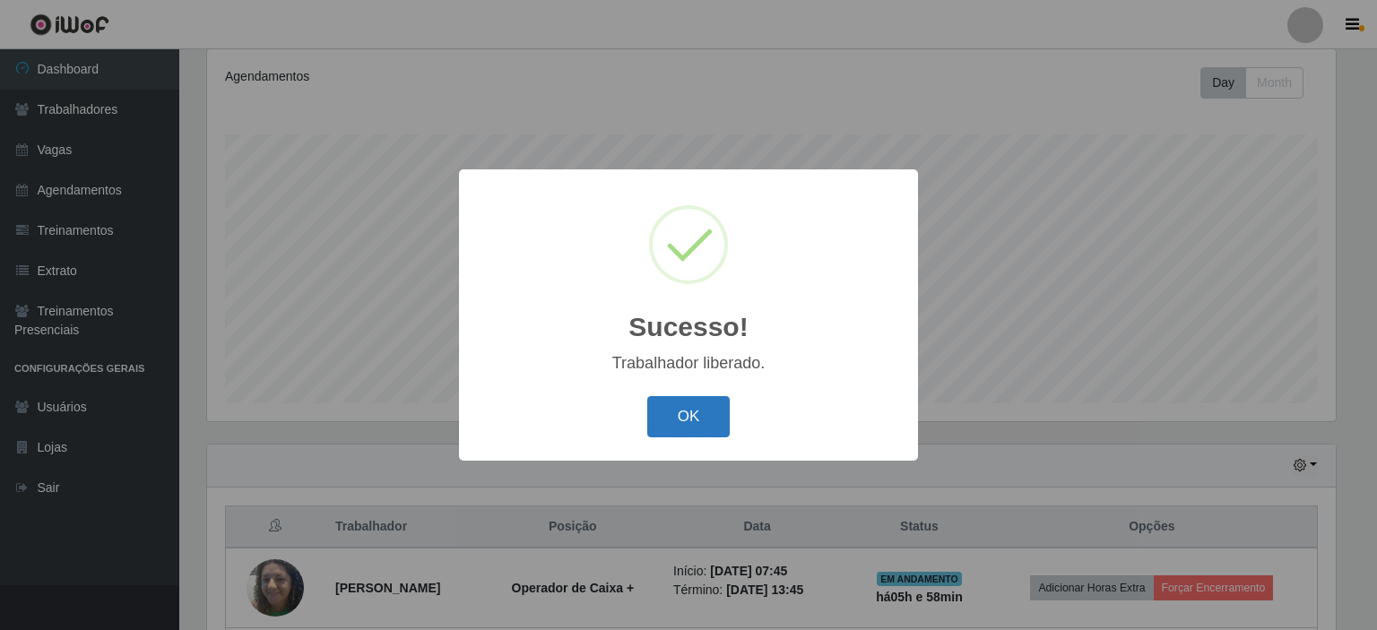
click at [692, 400] on button "OK" at bounding box center [688, 417] width 83 height 42
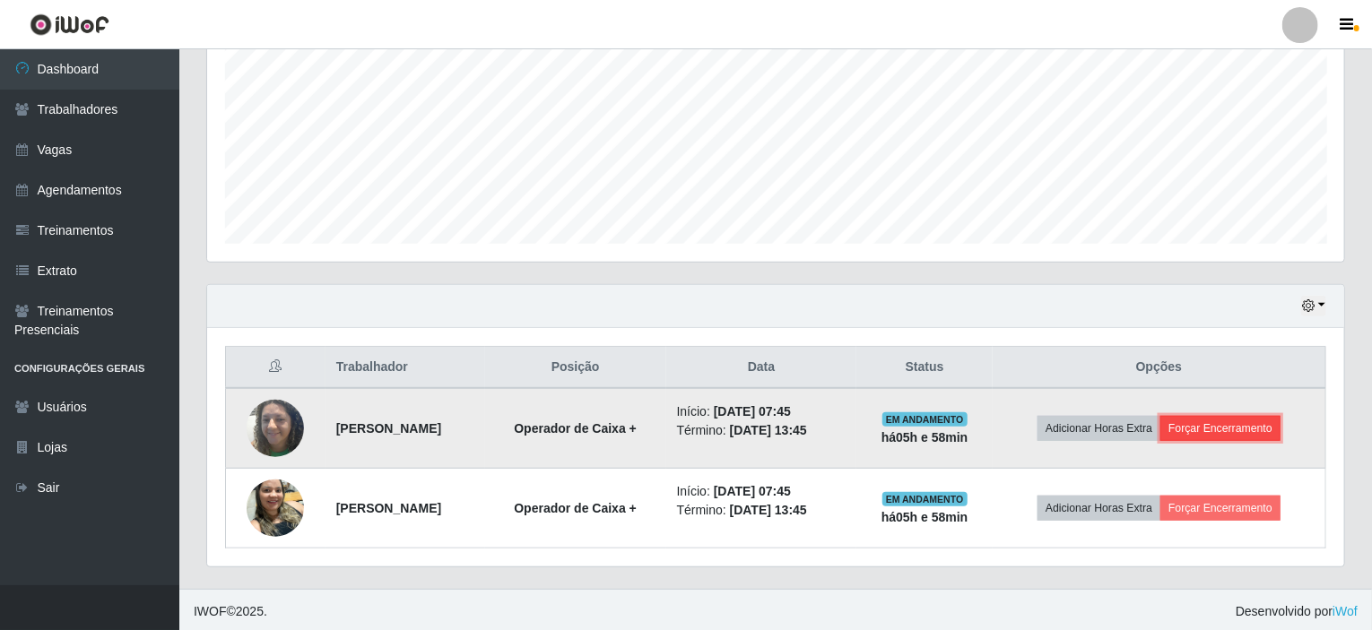
click at [1204, 426] on button "Forçar Encerramento" at bounding box center [1220, 428] width 120 height 25
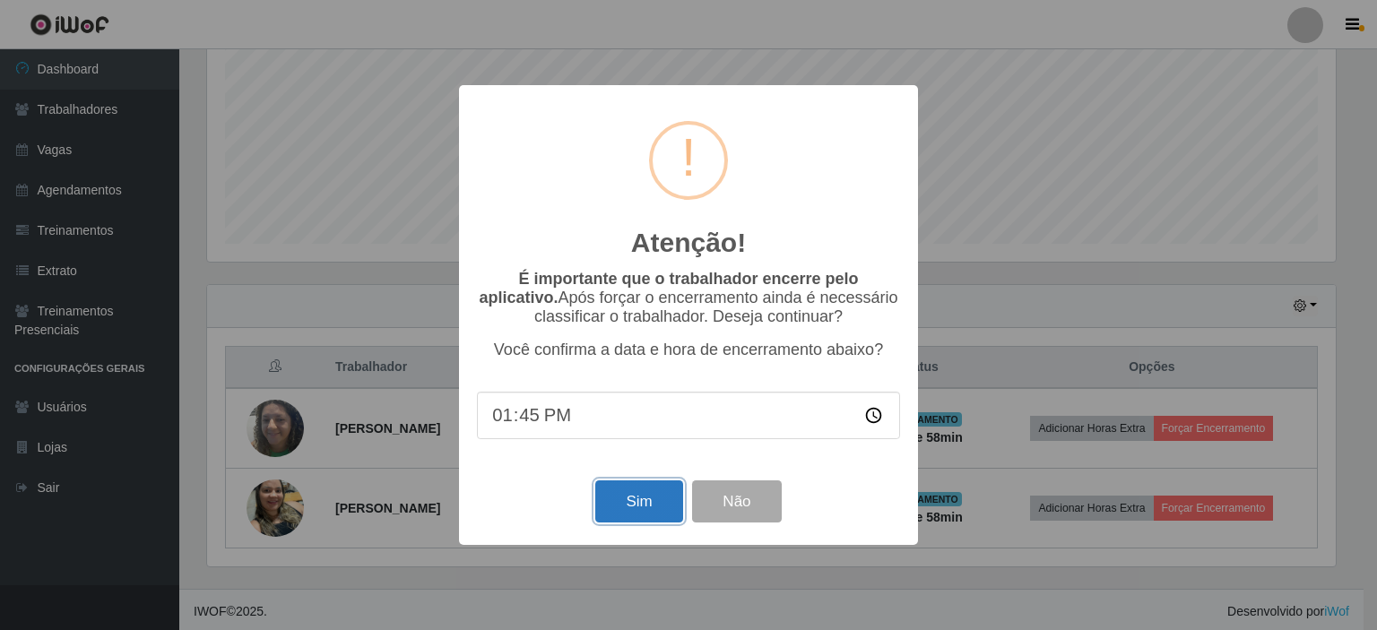
click at [647, 505] on button "Sim" at bounding box center [638, 502] width 87 height 42
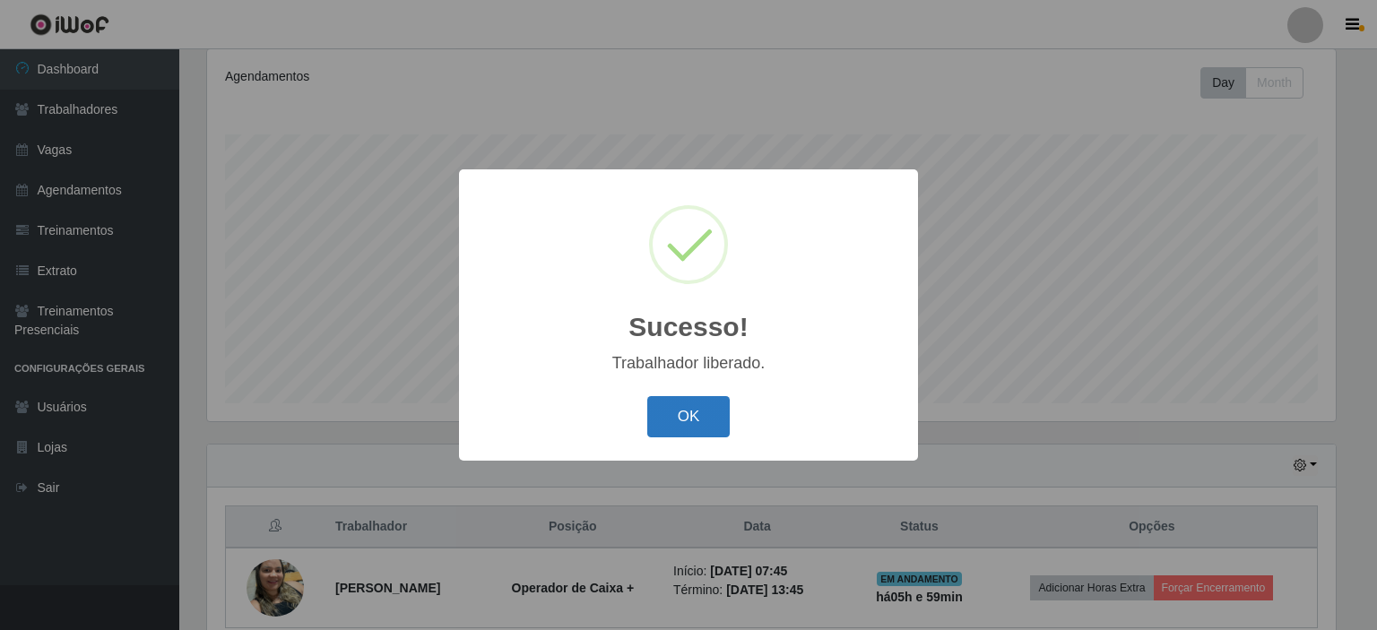
click at [684, 415] on button "OK" at bounding box center [688, 417] width 83 height 42
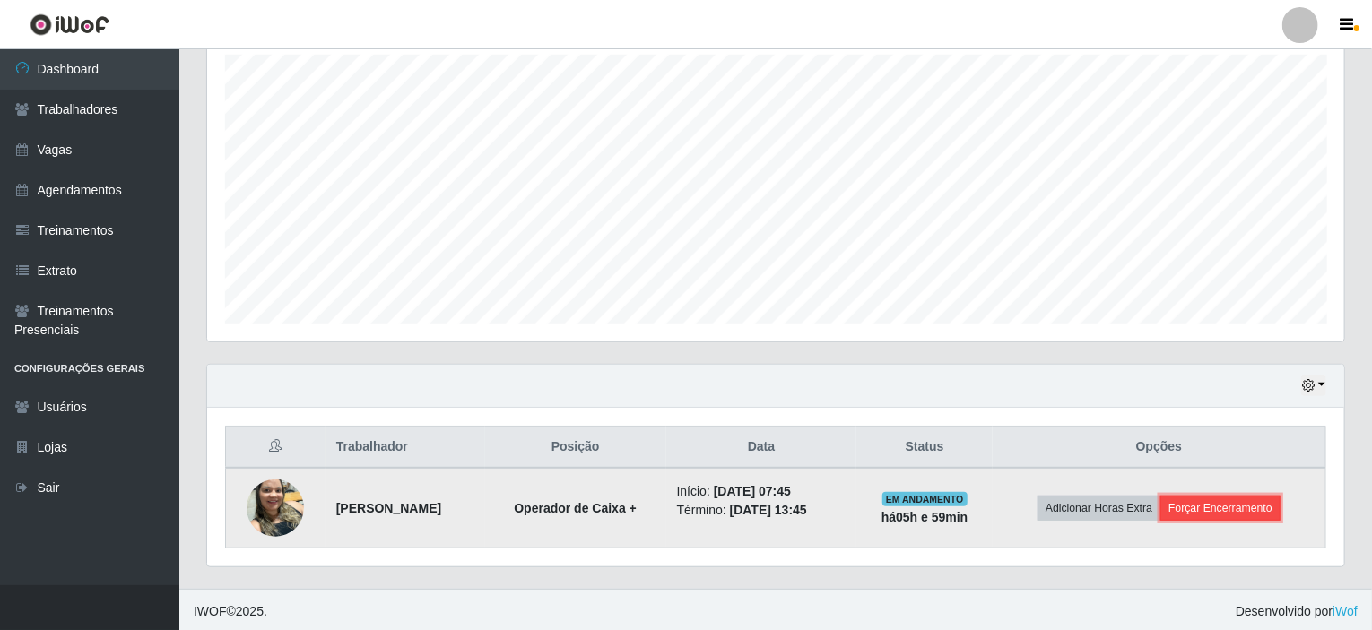
click at [1252, 511] on button "Forçar Encerramento" at bounding box center [1220, 508] width 120 height 25
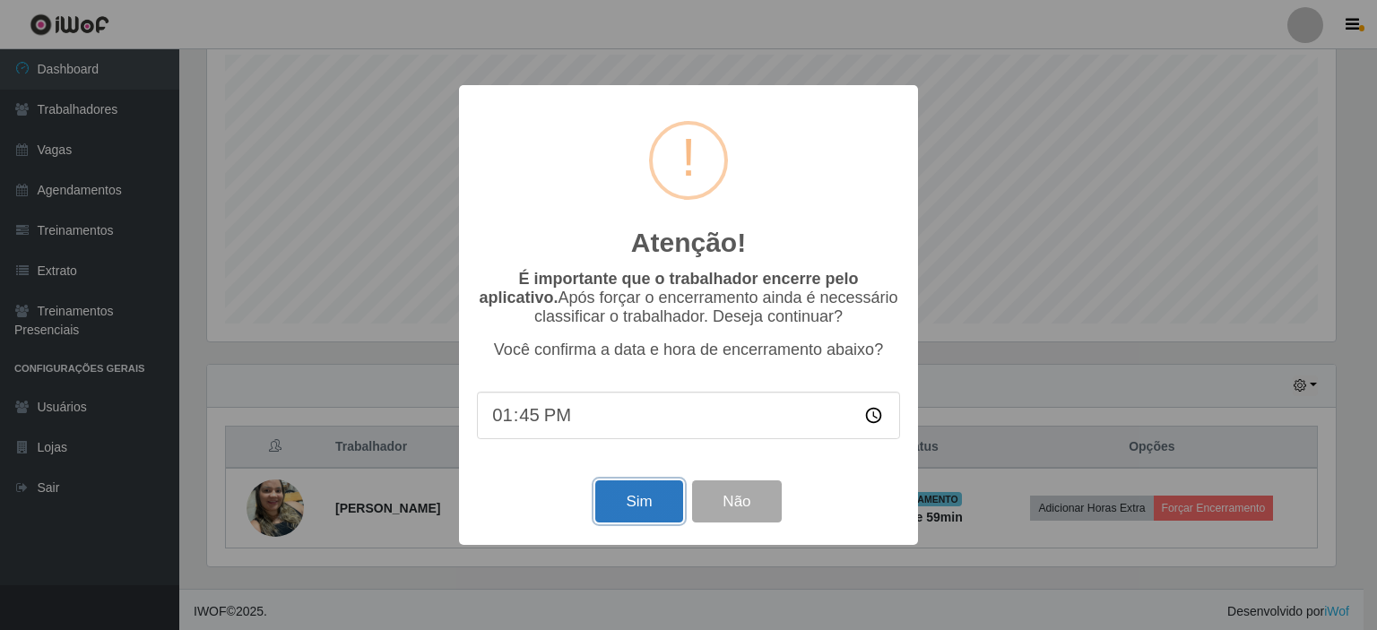
click at [624, 493] on button "Sim" at bounding box center [638, 502] width 87 height 42
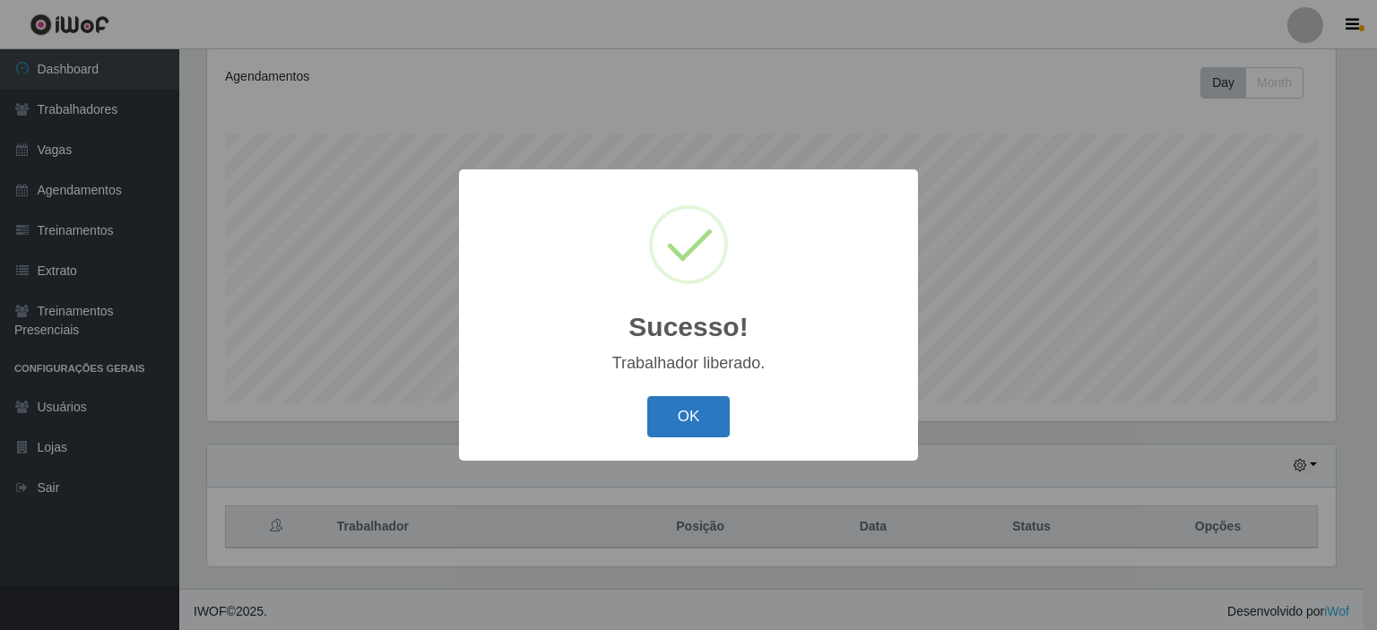
click at [698, 417] on button "OK" at bounding box center [688, 417] width 83 height 42
